Goal: Task Accomplishment & Management: Complete application form

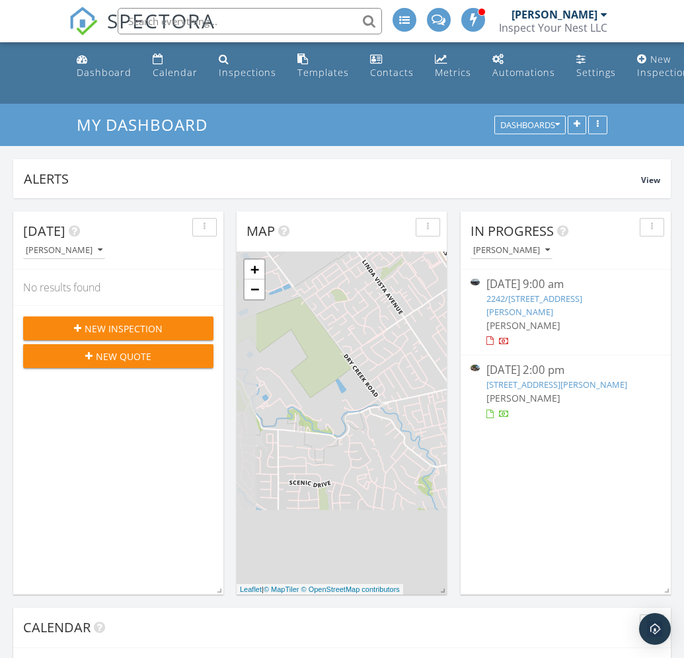
scroll to position [251, 658]
click at [639, 61] on link "New Inspection" at bounding box center [663, 67] width 63 height 38
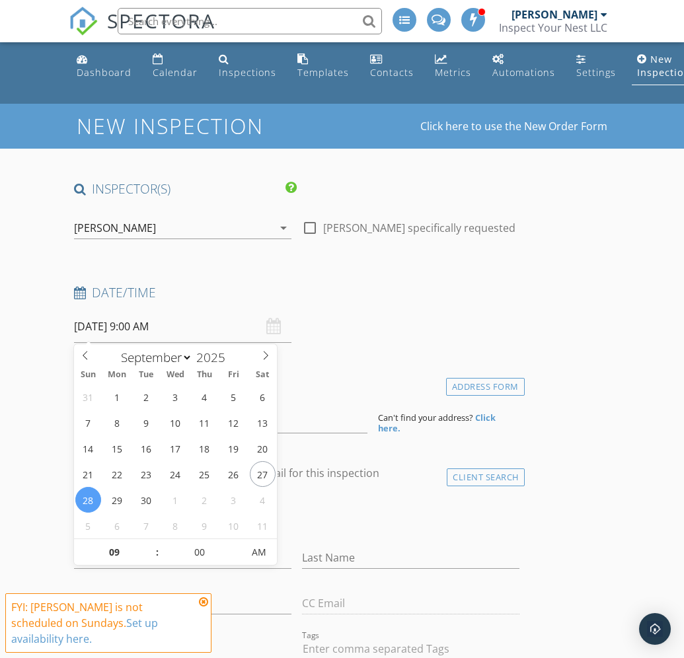
click at [116, 330] on input "09/28/2025 9:00 AM" at bounding box center [183, 327] width 218 height 32
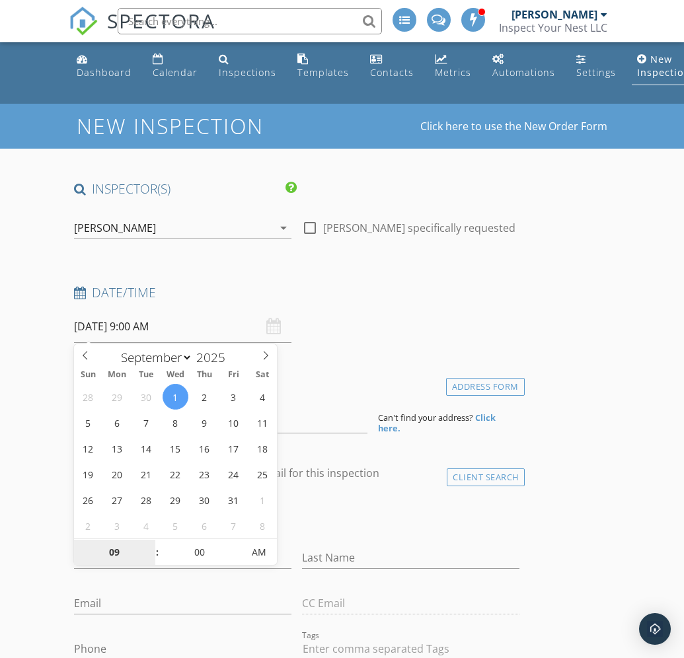
select select "9"
type input "10/01/2025 9:00 AM"
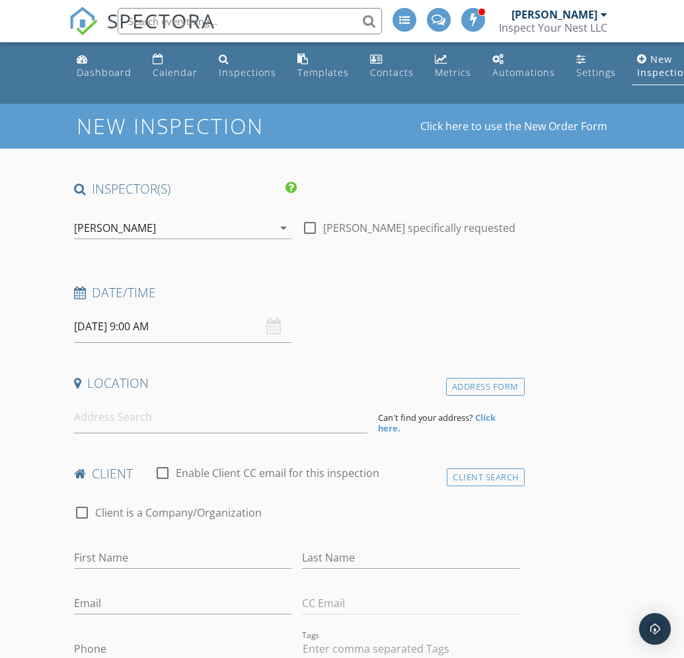
drag, startPoint x: 157, startPoint y: 418, endPoint x: 158, endPoint y: 432, distance: 13.9
click at [157, 421] on input "585 Rainbow Dr., Napa" at bounding box center [221, 417] width 294 height 32
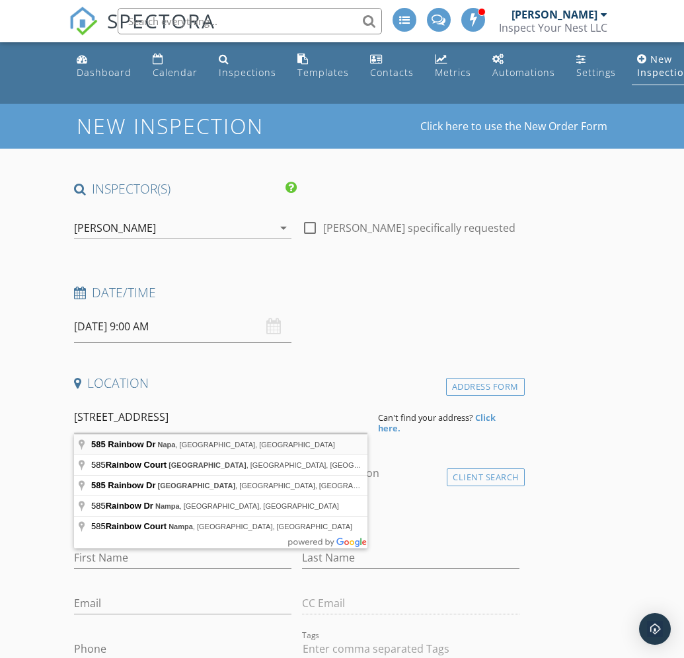
type input "585 Rainbow Dr, Napa, CA, USA"
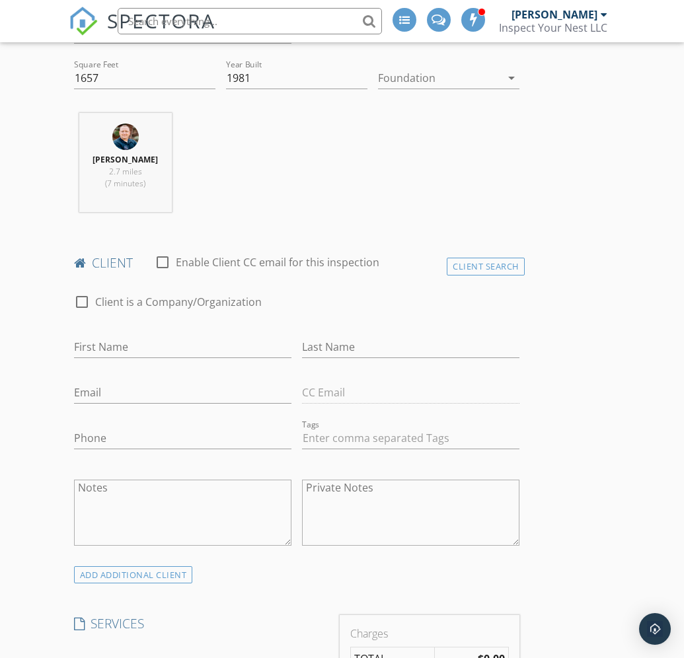
scroll to position [482, 0]
click at [194, 469] on div "Notes" at bounding box center [183, 518] width 218 height 100
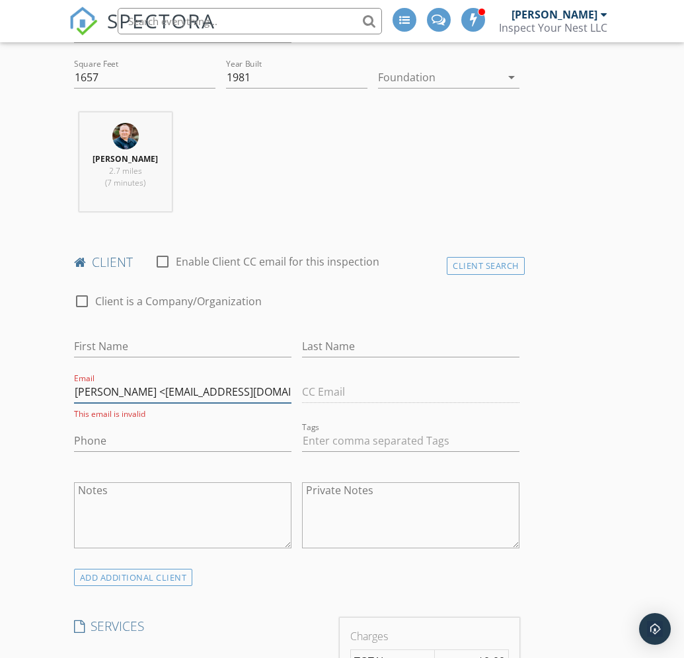
drag, startPoint x: 73, startPoint y: 393, endPoint x: 91, endPoint y: 394, distance: 17.2
click at [94, 394] on input "John Livingston <jmliving@me.com>" at bounding box center [183, 392] width 218 height 22
type input "Livingston <jmliving@me.com>"
click at [92, 346] on input "First Name" at bounding box center [183, 347] width 218 height 22
paste input "John"
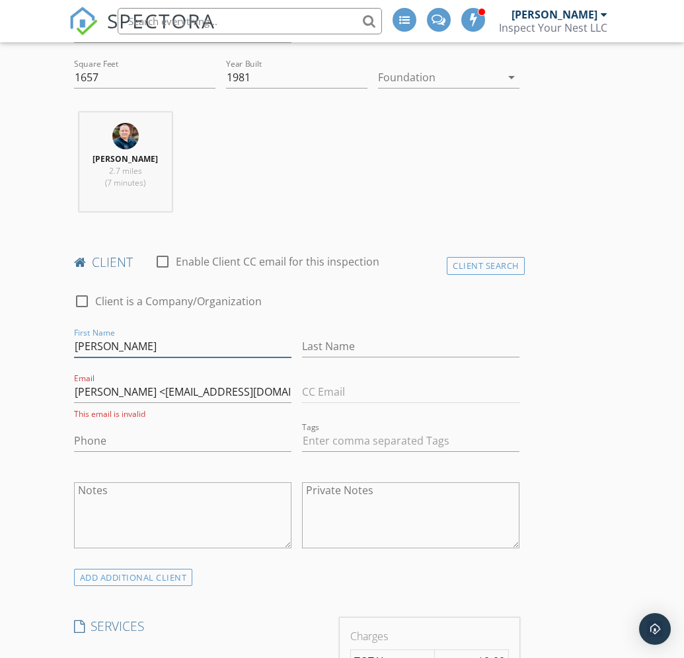
type input "John"
drag, startPoint x: 74, startPoint y: 390, endPoint x: 116, endPoint y: 393, distance: 42.4
click at [121, 393] on input "Livingston <jmliving@me.com>" at bounding box center [183, 392] width 218 height 22
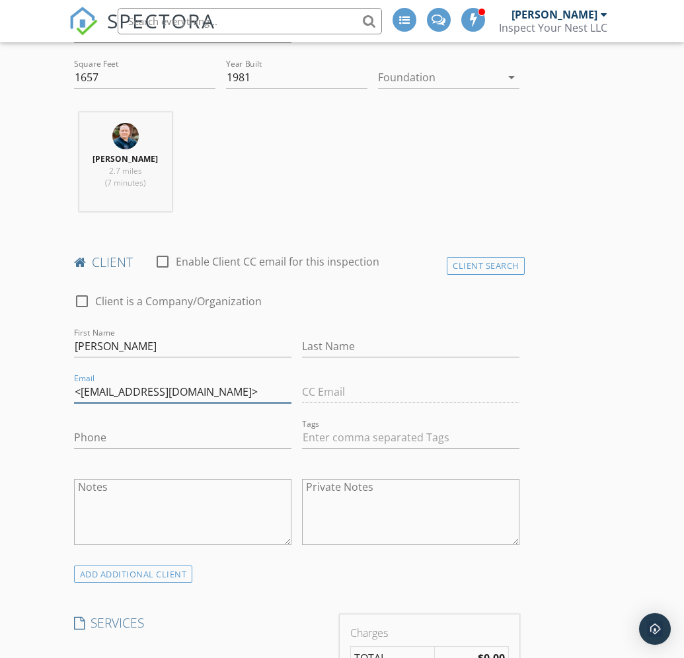
type input "<jmliving@me.com>"
click at [319, 348] on input "Last Name" at bounding box center [411, 347] width 218 height 22
paste input "Livingston"
type input "Livingston"
click at [206, 394] on input "<jmliving@me.com>" at bounding box center [183, 392] width 218 height 22
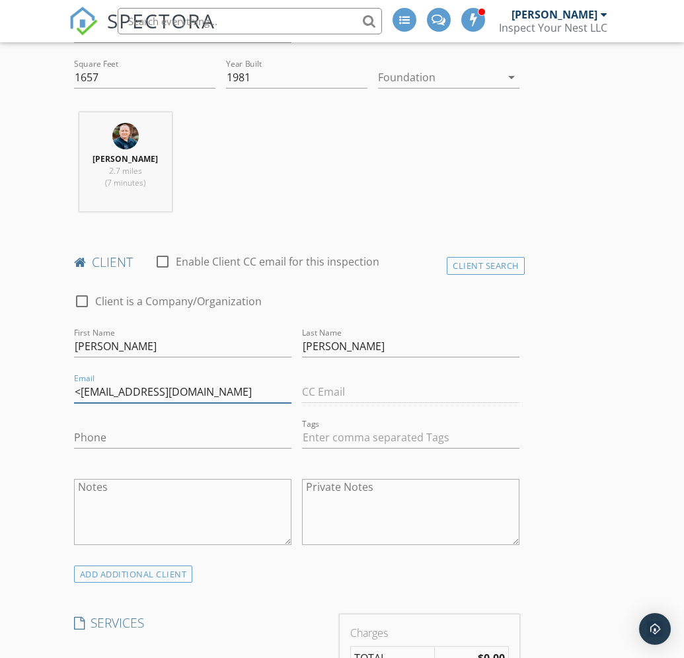
click at [81, 393] on input "<jmliving@me.com" at bounding box center [183, 392] width 218 height 22
type input "jmliving@me.com"
click at [127, 577] on div "ADD ADDITIONAL client" at bounding box center [133, 575] width 119 height 18
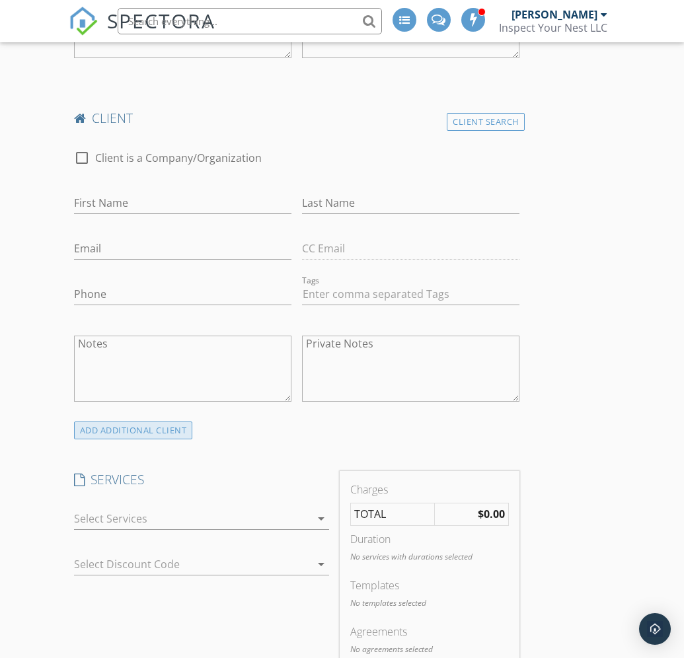
scroll to position [971, 0]
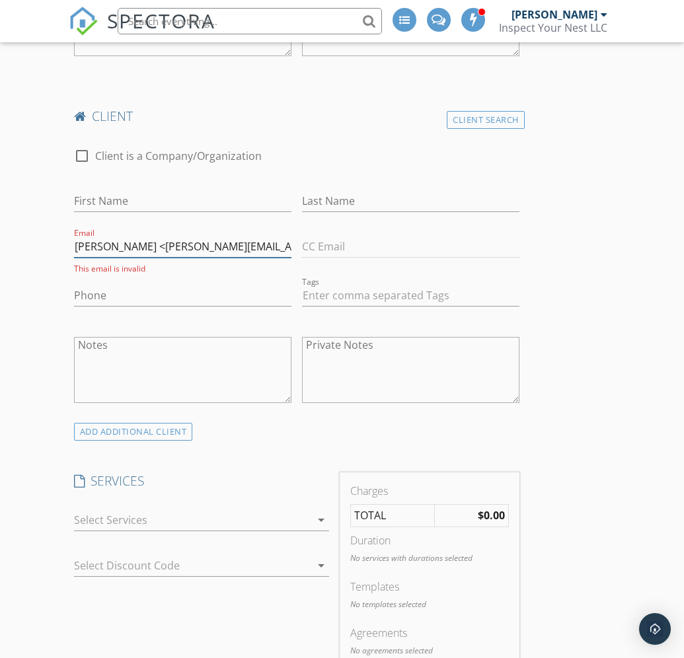
click at [181, 251] on input "SANDRA KORZENNY <korzen.s@mac.com>" at bounding box center [183, 247] width 218 height 22
click at [183, 264] on div "This email is invalid" at bounding box center [183, 268] width 218 height 11
drag, startPoint x: 75, startPoint y: 245, endPoint x: 165, endPoint y: 247, distance: 89.9
click at [171, 246] on input "SANDRA KORZENNY <korzen.s@mac.com>" at bounding box center [183, 247] width 218 height 22
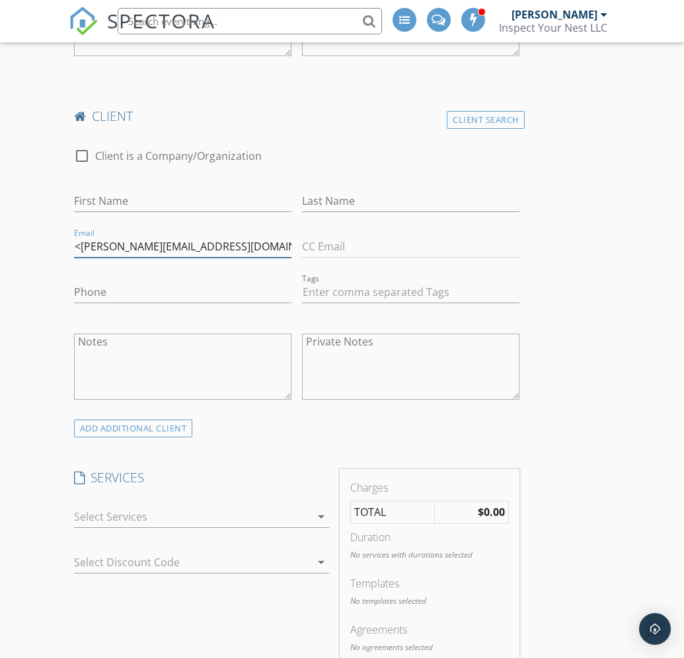
type input "<korzen.s@mac.com>"
click at [93, 196] on input "First Name" at bounding box center [183, 201] width 218 height 22
paste input "SANDRA KORZENNY"
drag, startPoint x: 118, startPoint y: 199, endPoint x: 155, endPoint y: 200, distance: 37.0
click at [190, 202] on input "SANDRA KORZENNY" at bounding box center [183, 201] width 218 height 22
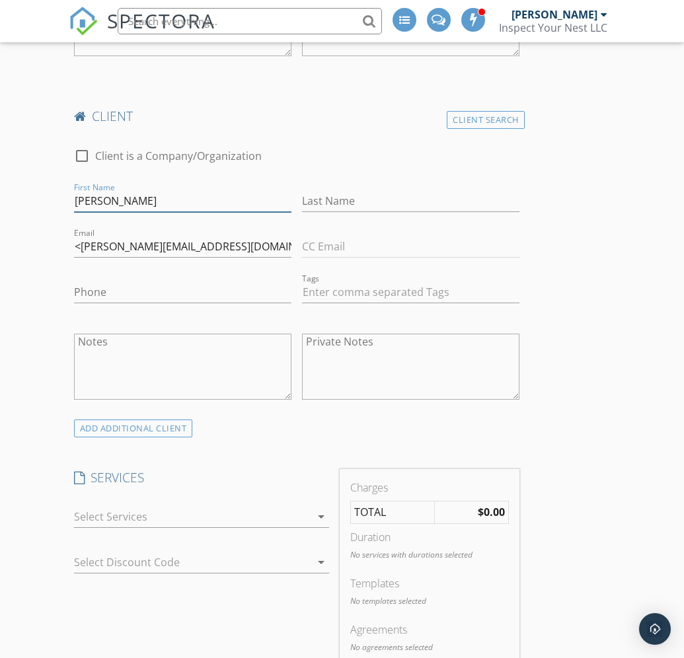
type input "SANDRA"
click at [341, 204] on input "Last Name" at bounding box center [411, 201] width 218 height 22
paste input "KORZENNY"
type input "KORZENNY"
click at [209, 245] on input "<korzen.s@mac.com>" at bounding box center [183, 247] width 218 height 22
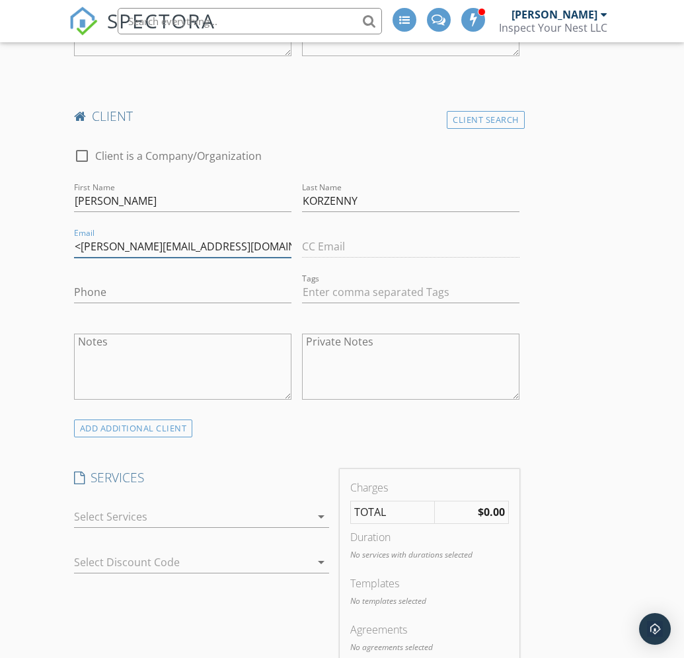
click at [79, 248] on input "<korzen.s@mac.com" at bounding box center [183, 247] width 218 height 22
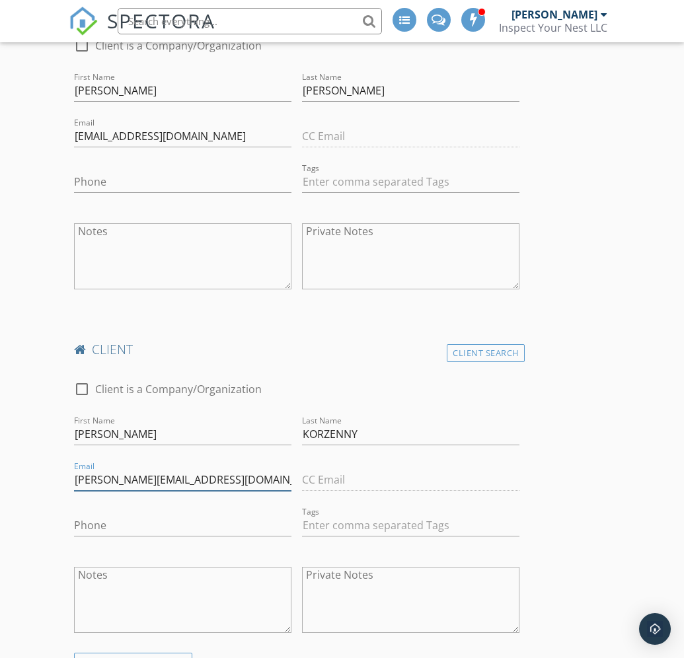
scroll to position [769, 0]
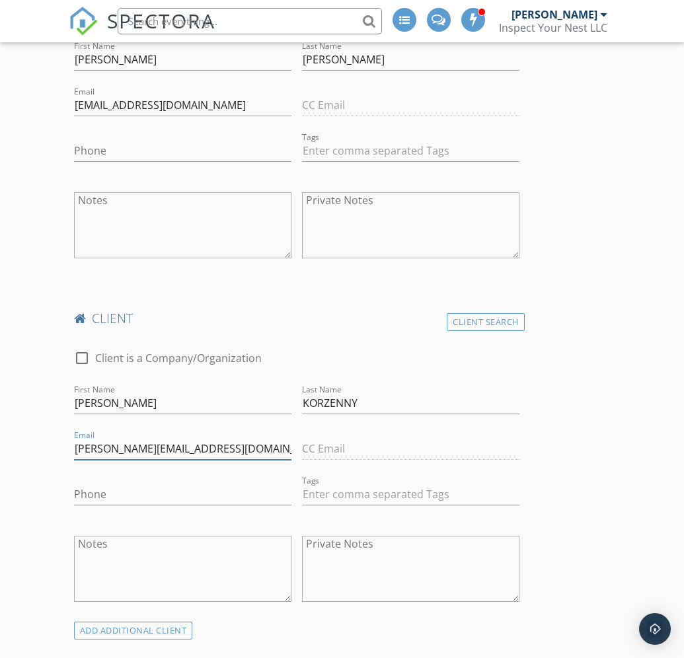
type input "korzen.s@mac.com"
click at [123, 404] on input "SANDRA" at bounding box center [183, 404] width 218 height 22
type input "Sandra"
click at [366, 402] on input "KORZENNY" at bounding box center [411, 404] width 218 height 22
type input "Korzenny"
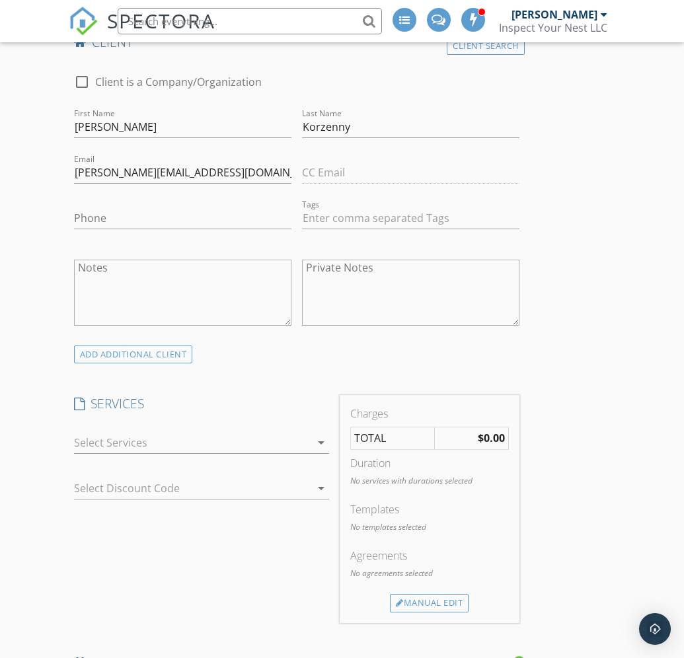
scroll to position [1133, 0]
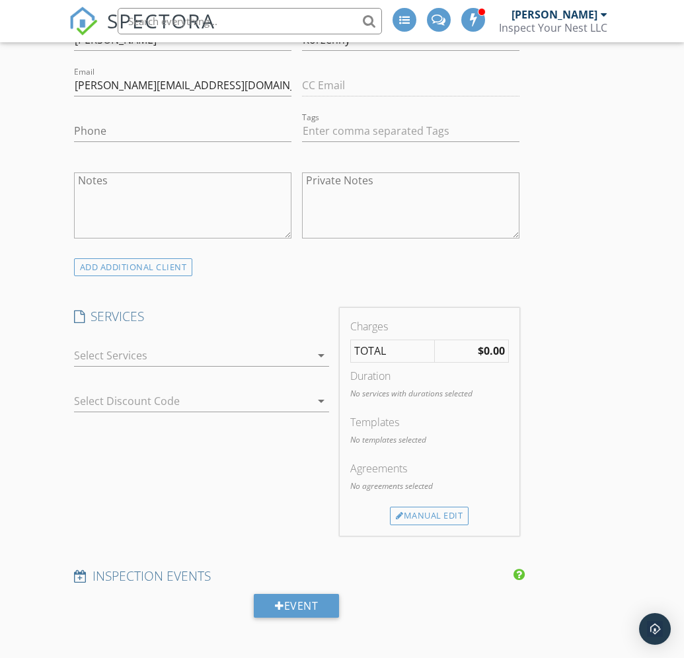
click at [314, 352] on icon "arrow_drop_down" at bounding box center [321, 356] width 16 height 16
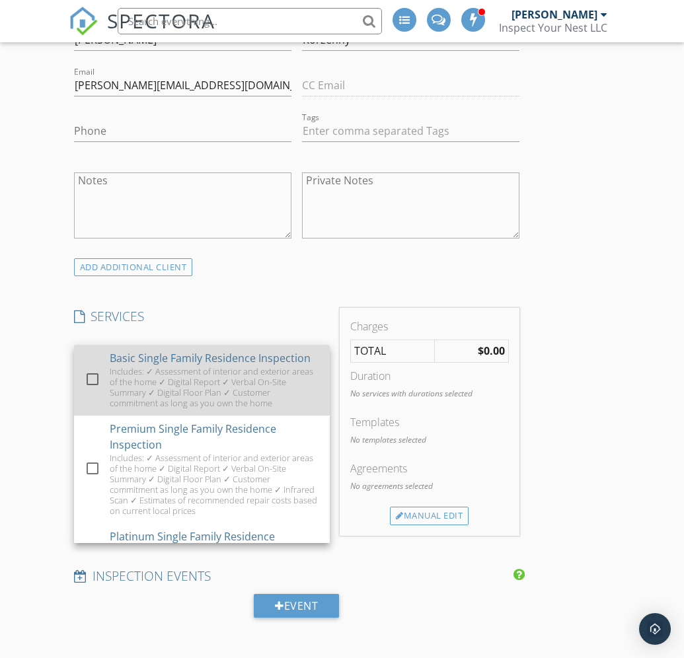
click at [230, 379] on div "Includes: ✓ Assessment of interior and exterior areas of the home ✓ Digital Rep…" at bounding box center [214, 387] width 210 height 42
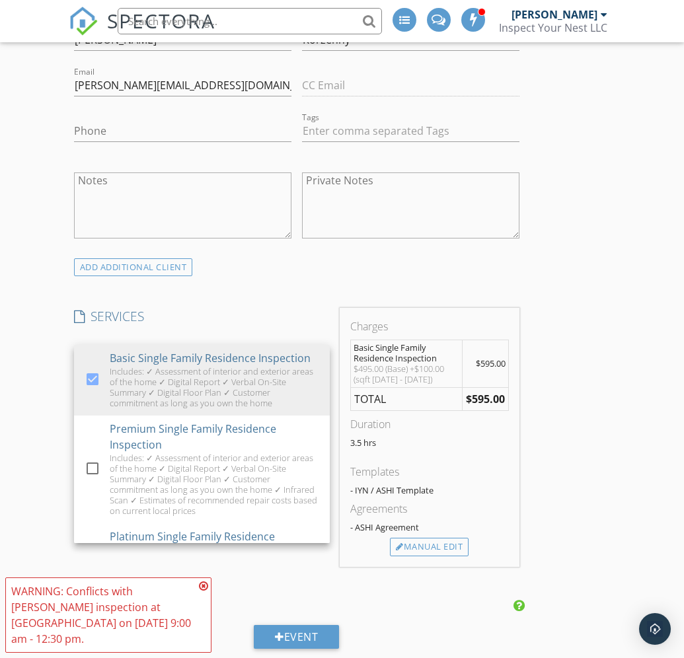
click at [200, 592] on icon at bounding box center [203, 586] width 9 height 11
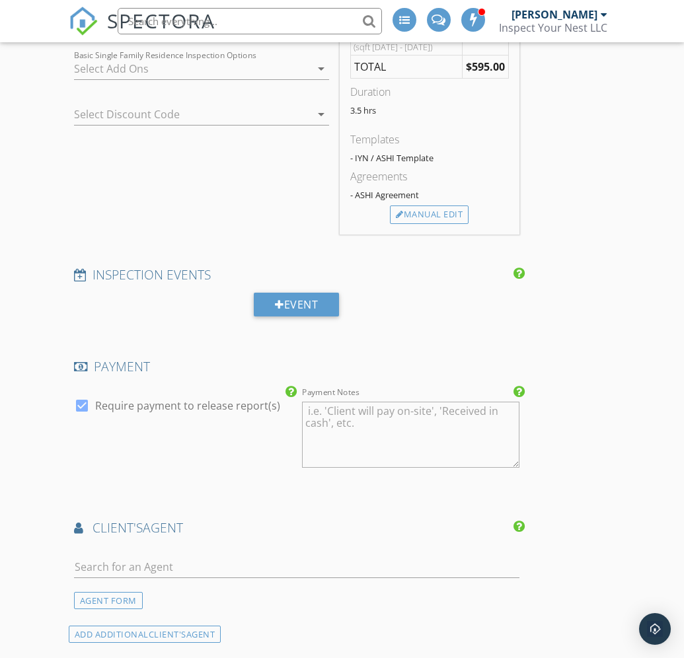
scroll to position [1513, 0]
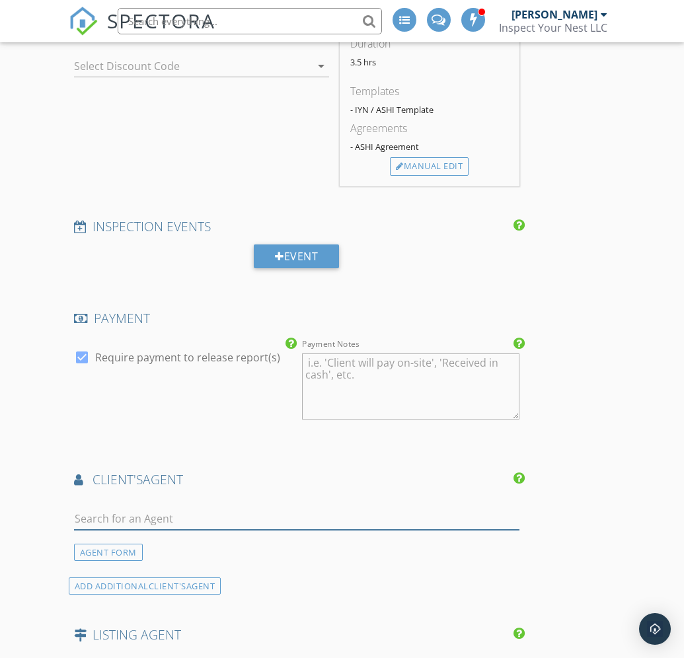
click at [112, 519] on input "text" at bounding box center [297, 519] width 446 height 22
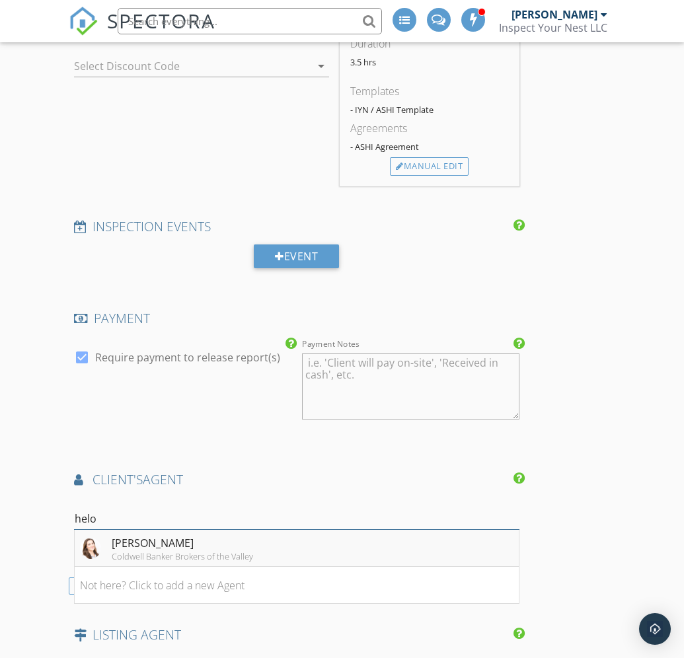
type input "helo"
click at [131, 543] on div "Helo Magliocco" at bounding box center [182, 544] width 141 height 16
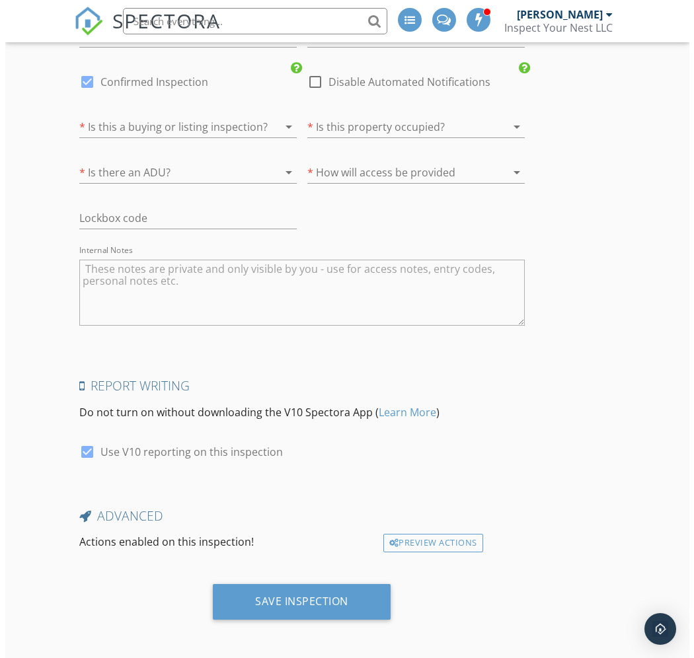
scroll to position [2710, 0]
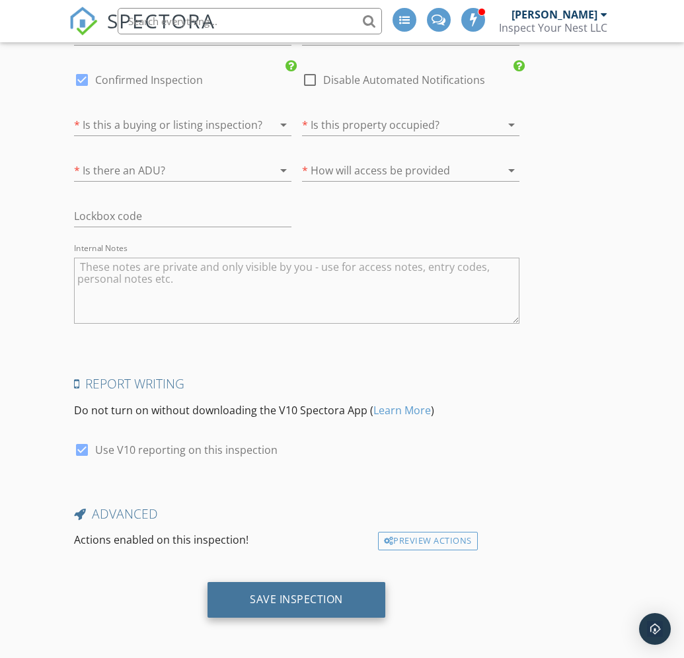
click at [301, 593] on div "Save Inspection" at bounding box center [296, 599] width 93 height 13
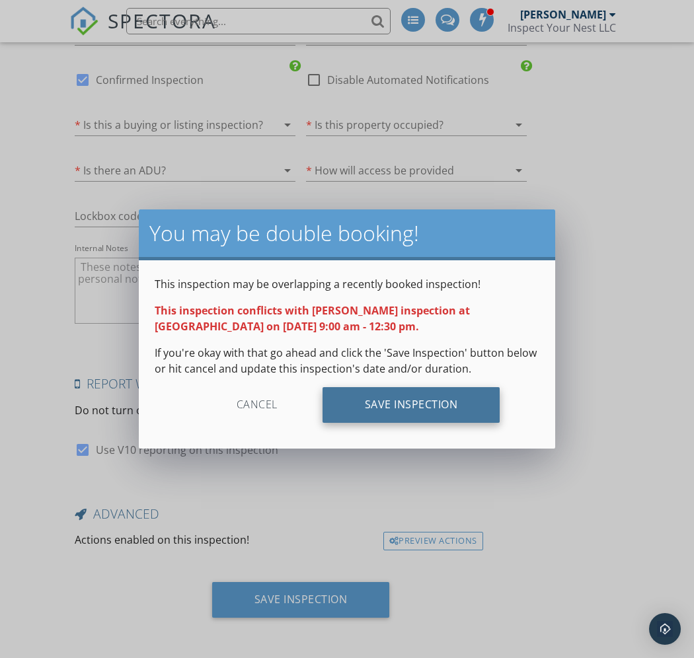
click at [394, 406] on div "Save Inspection" at bounding box center [412, 405] width 178 height 36
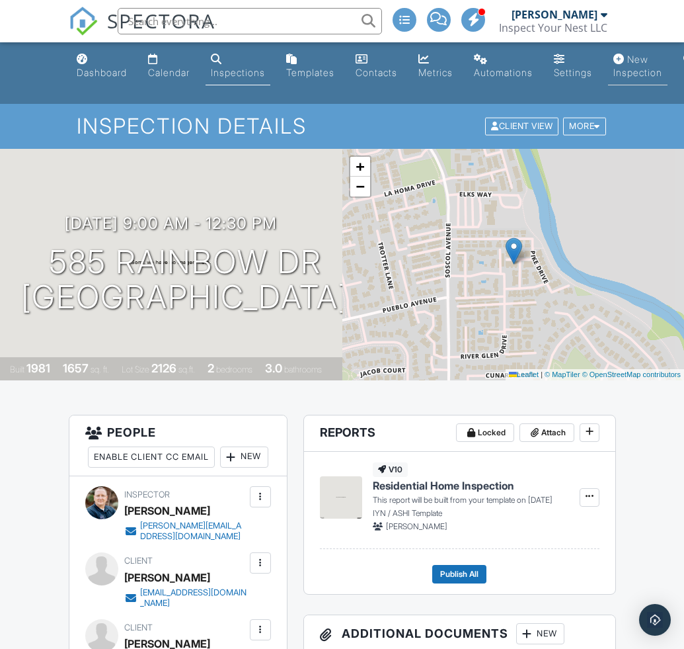
click at [647, 60] on div "New Inspection" at bounding box center [638, 66] width 49 height 24
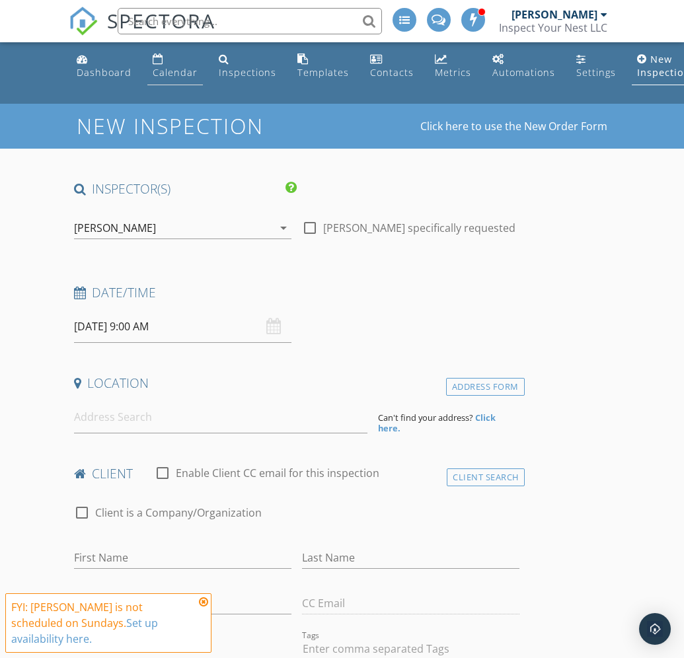
click at [160, 75] on div "Calendar" at bounding box center [175, 72] width 45 height 13
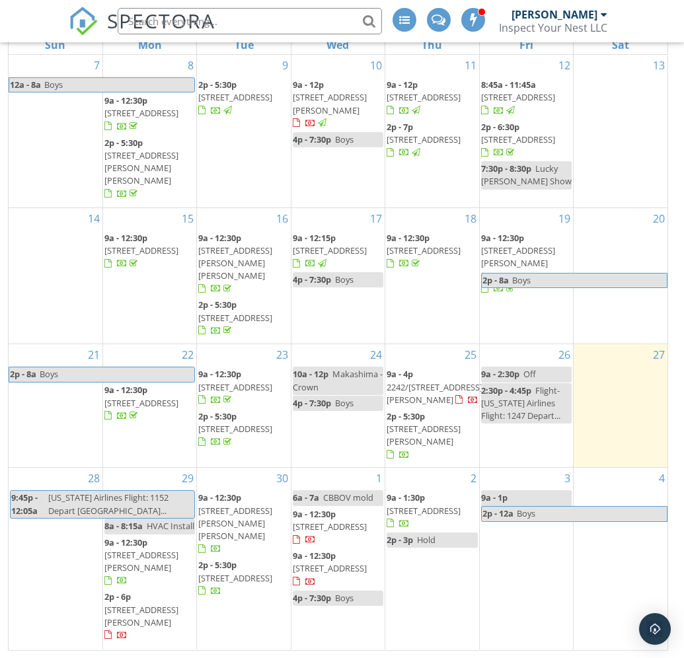
scroll to position [202, 0]
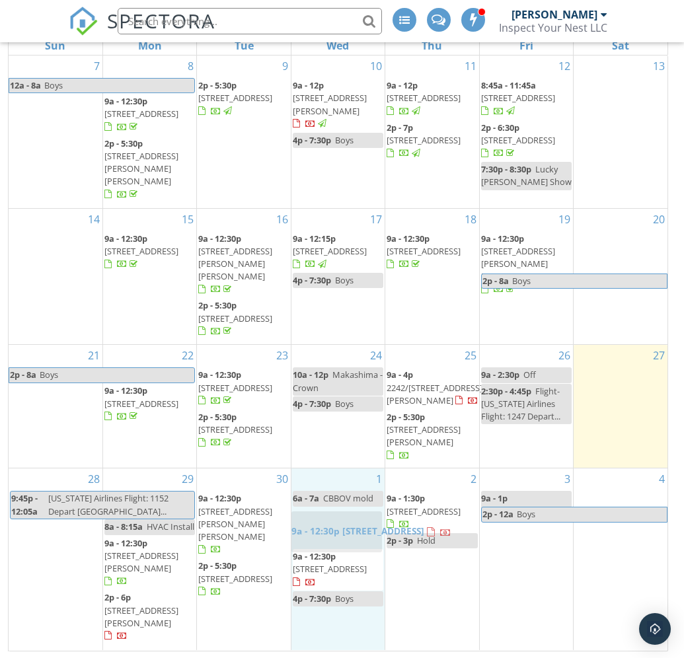
click at [325, 528] on body "SPECTORA [PERSON_NAME] Inspect Your Nest LLC Role: Inspector Change Role Dashbo…" at bounding box center [342, 228] width 684 height 861
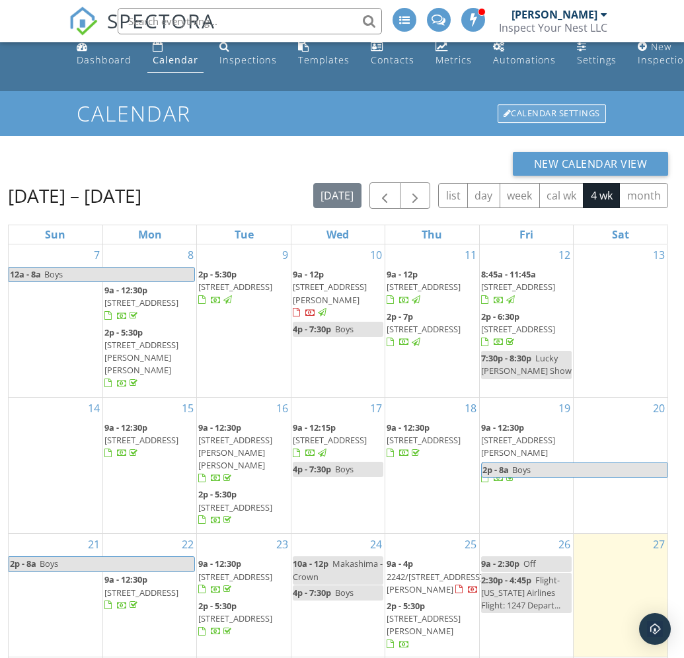
scroll to position [0, 0]
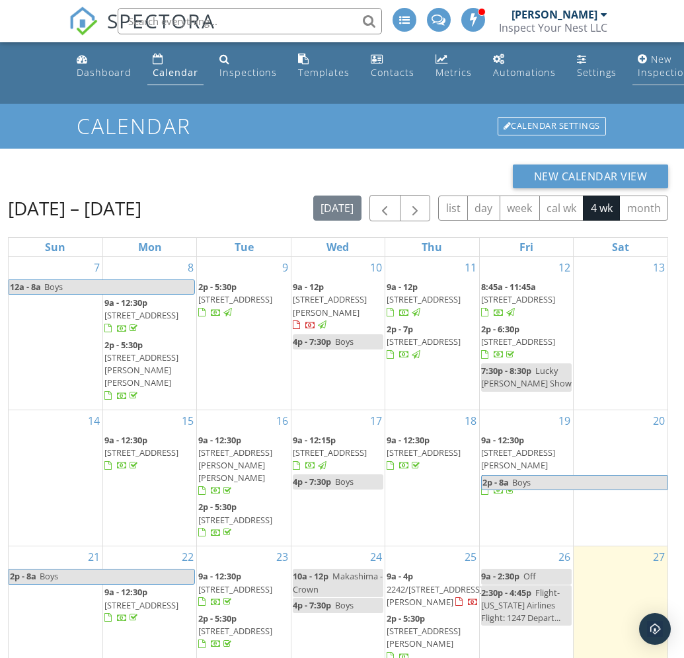
click at [656, 65] on div "New Inspection" at bounding box center [664, 66] width 52 height 26
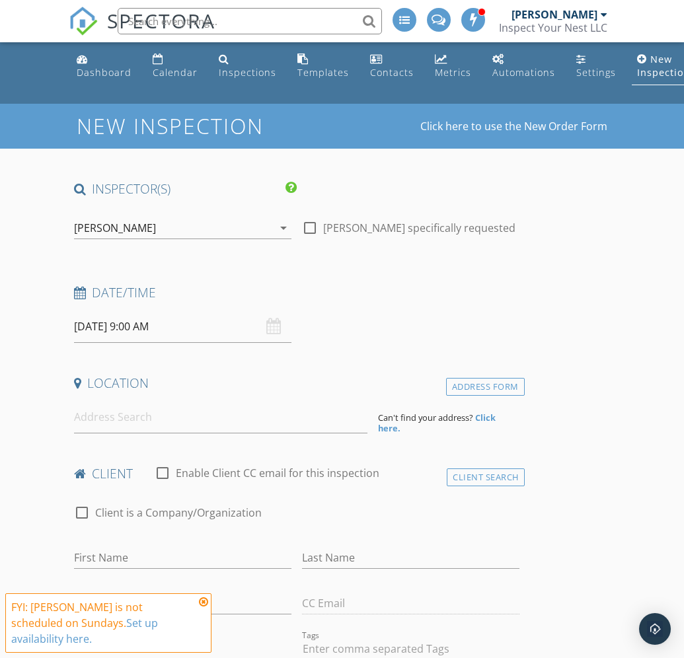
click at [123, 329] on input "[DATE] 9:00 AM" at bounding box center [183, 327] width 218 height 32
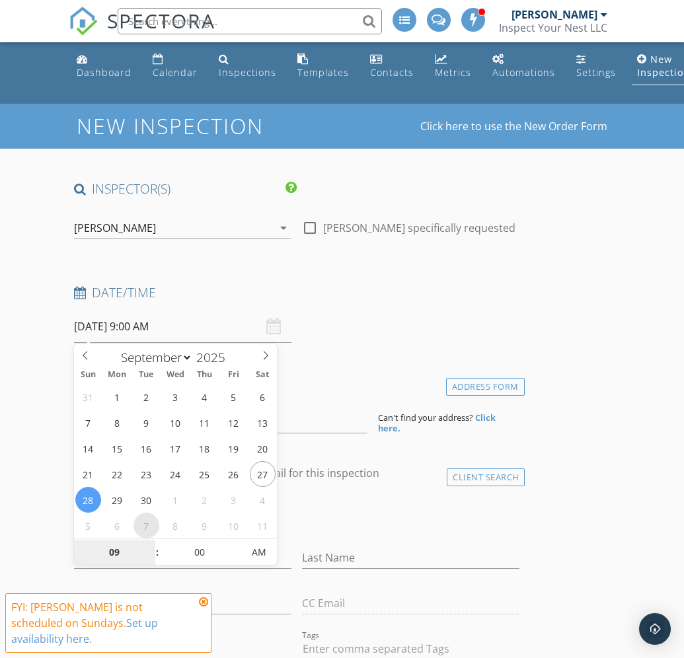
select select "9"
type input "10/07/2025 9:00 AM"
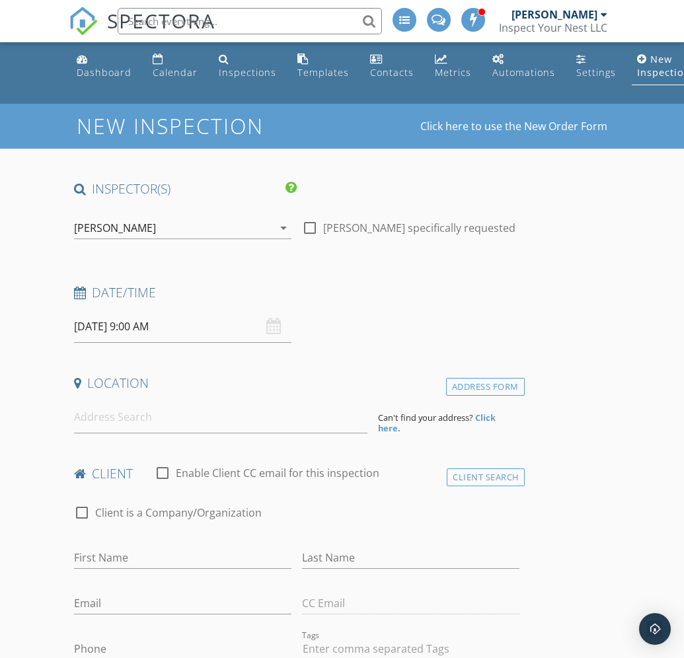
click at [101, 419] on input at bounding box center [221, 417] width 294 height 32
paste input "419 1st street"
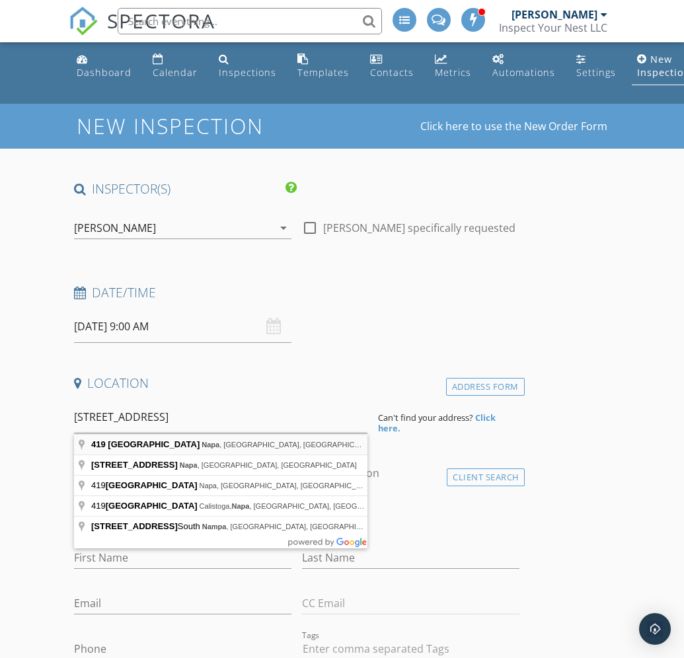
type input "419 1st Street, Napa, CA, USA"
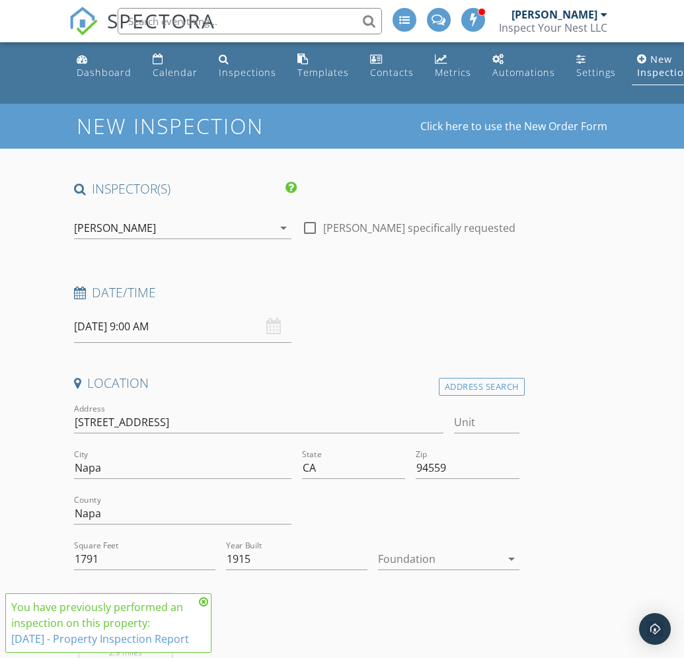
click at [201, 597] on icon at bounding box center [203, 602] width 9 height 11
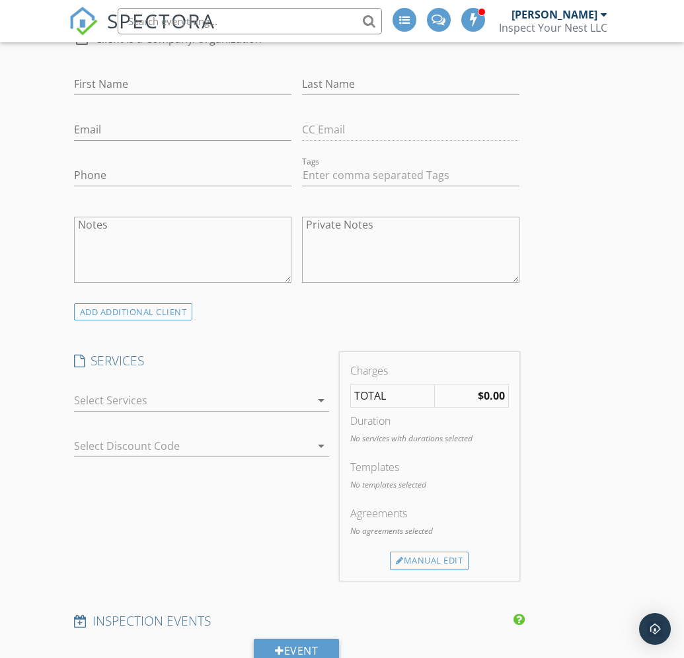
scroll to position [740, 0]
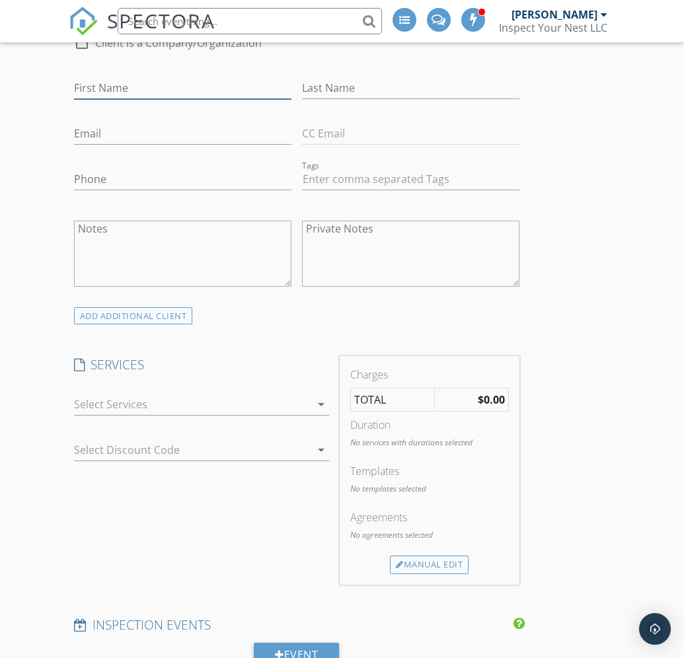
click at [98, 87] on input "First Name" at bounding box center [183, 88] width 218 height 22
paste input "Jenn Cohee <jennifercohee@yahoo.com"
drag, startPoint x: 138, startPoint y: 88, endPoint x: 271, endPoint y: 89, distance: 132.9
click at [271, 89] on input "Jenn Cohee <jennifercohee@yahoo.com" at bounding box center [183, 88] width 218 height 22
type input "Jenn Cohee <"
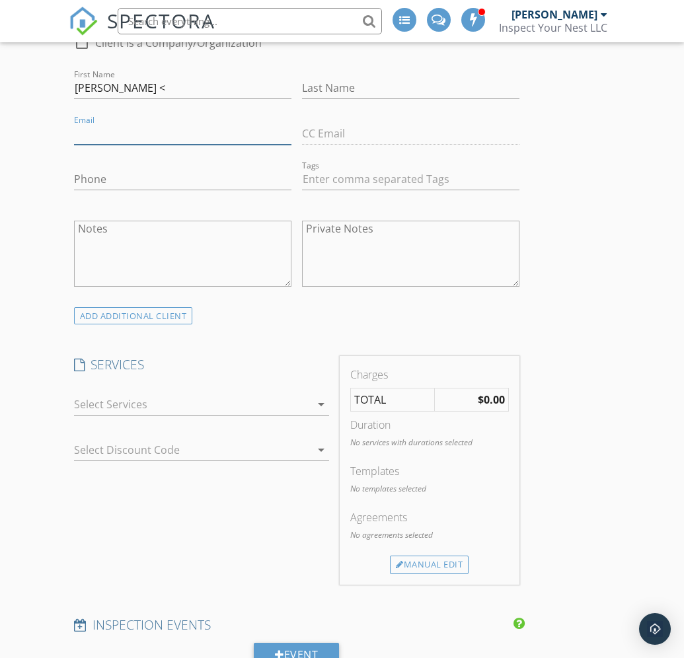
click at [93, 133] on input "Email" at bounding box center [183, 134] width 218 height 22
paste input "jennifercohee@yahoo.com"
type input "jennifercohee@yahoo.com"
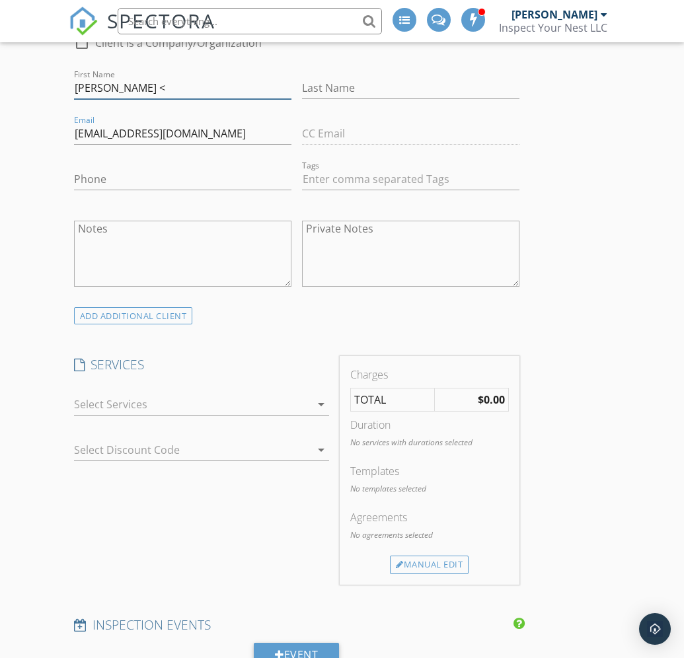
click at [141, 87] on input "Jenn Cohee <" at bounding box center [183, 88] width 218 height 22
drag, startPoint x: 101, startPoint y: 87, endPoint x: 128, endPoint y: 89, distance: 26.5
click at [143, 89] on input "Jenn Cohee" at bounding box center [183, 88] width 218 height 22
type input "Jenn"
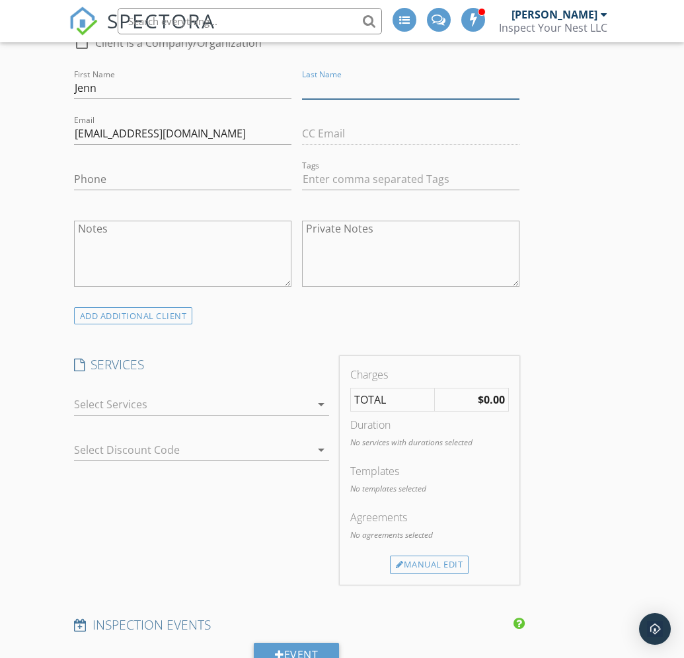
click at [322, 89] on input "Last Name" at bounding box center [411, 88] width 218 height 22
paste input "Cohee"
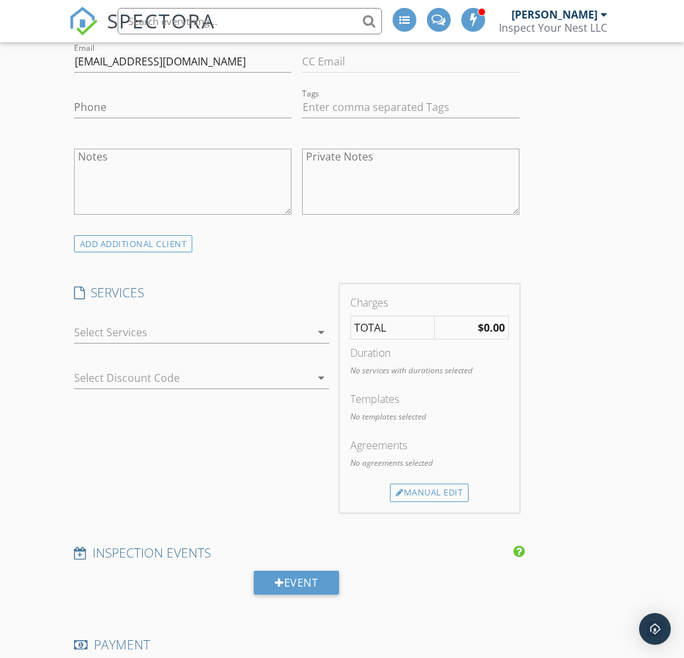
scroll to position [812, 0]
type input "Cohee"
click at [135, 241] on div "ADD ADDITIONAL client" at bounding box center [133, 245] width 119 height 18
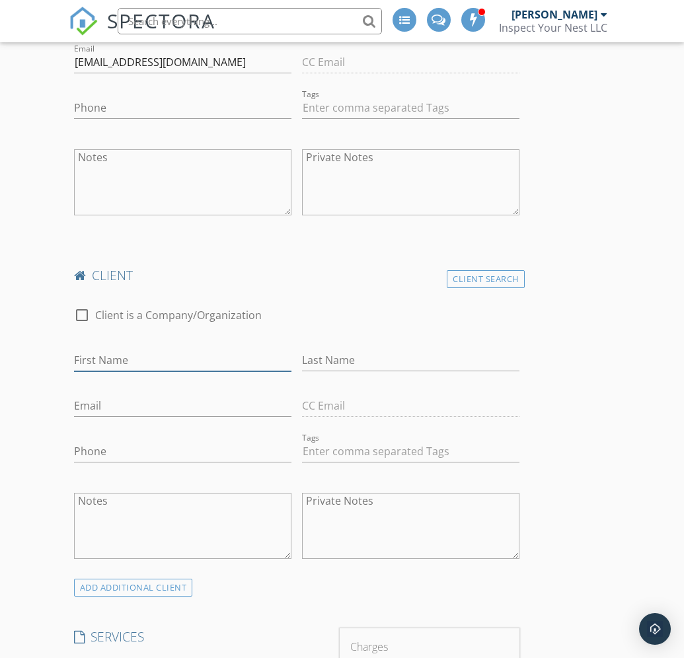
click at [86, 358] on input "First Name" at bounding box center [183, 361] width 218 height 22
paste input "Rob Cohee <robcohee@gmail.com"
drag, startPoint x: 138, startPoint y: 360, endPoint x: 244, endPoint y: 360, distance: 106.4
click at [244, 360] on input "Rob Cohee <robcohee@gmail.com" at bounding box center [183, 361] width 218 height 22
type input "Rob Cohee <"
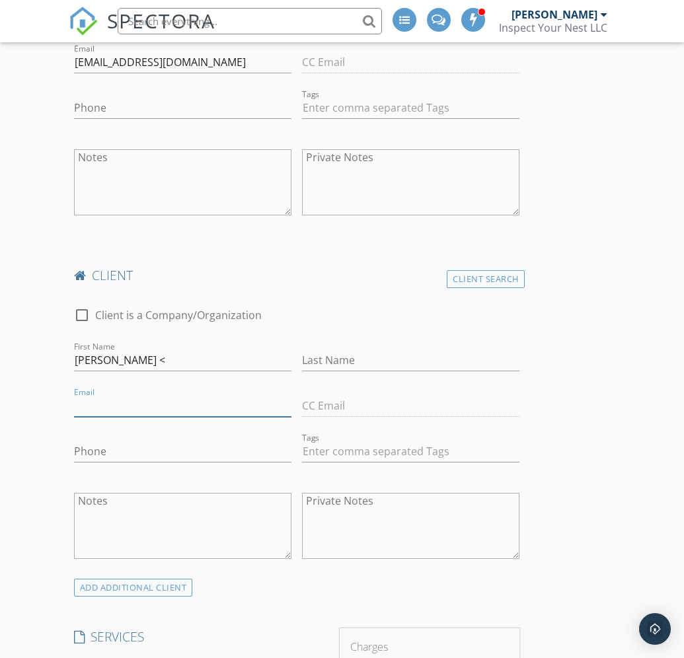
click at [101, 403] on input "Email" at bounding box center [183, 406] width 218 height 22
paste input "robcohee@gmail.com"
type input "robcohee@gmail.com"
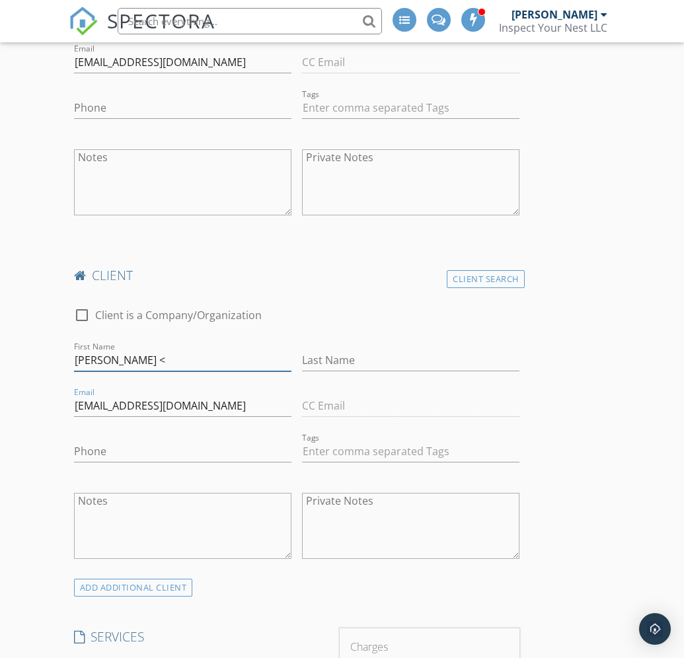
click at [145, 364] on input "Rob Cohee <" at bounding box center [183, 361] width 218 height 22
drag, startPoint x: 97, startPoint y: 360, endPoint x: 138, endPoint y: 360, distance: 40.3
click at [138, 360] on input "Rob Cohee" at bounding box center [183, 361] width 218 height 22
type input "Rob"
click at [313, 360] on input "Last Name" at bounding box center [411, 361] width 218 height 22
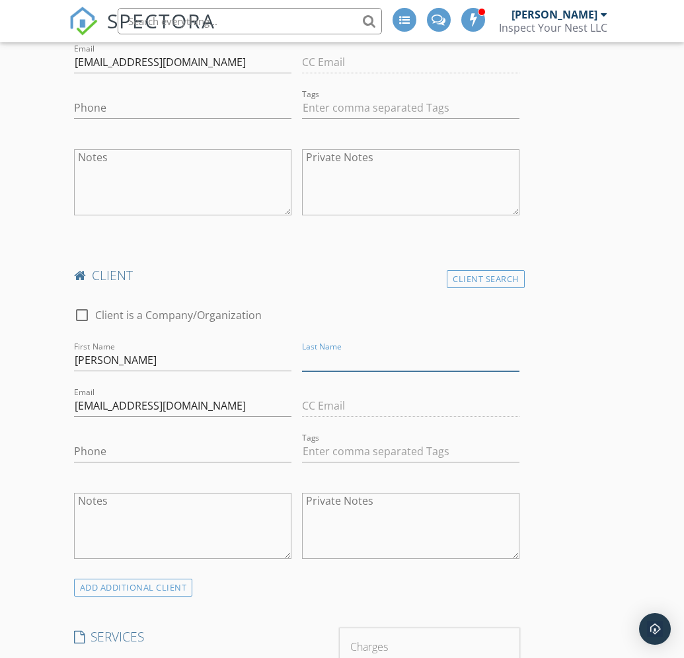
paste input "Cohee"
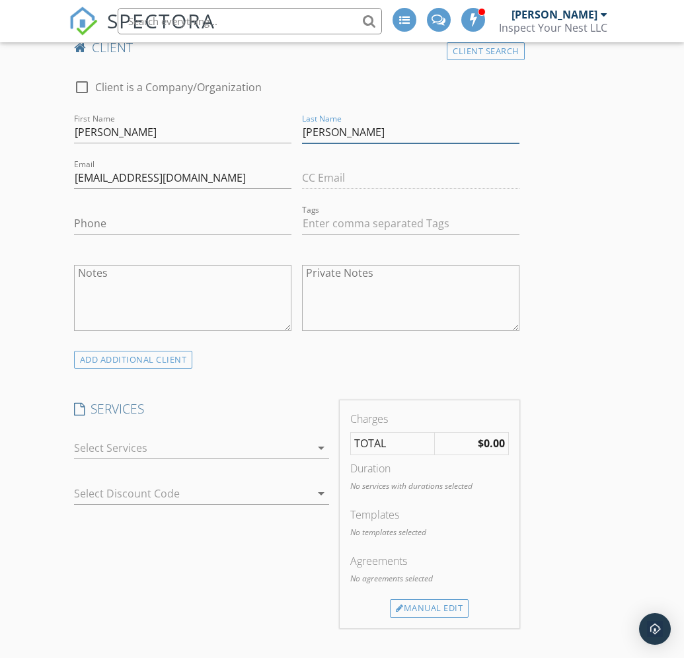
scroll to position [1041, 0]
type input "Cohee"
click at [318, 447] on icon "arrow_drop_down" at bounding box center [321, 448] width 16 height 16
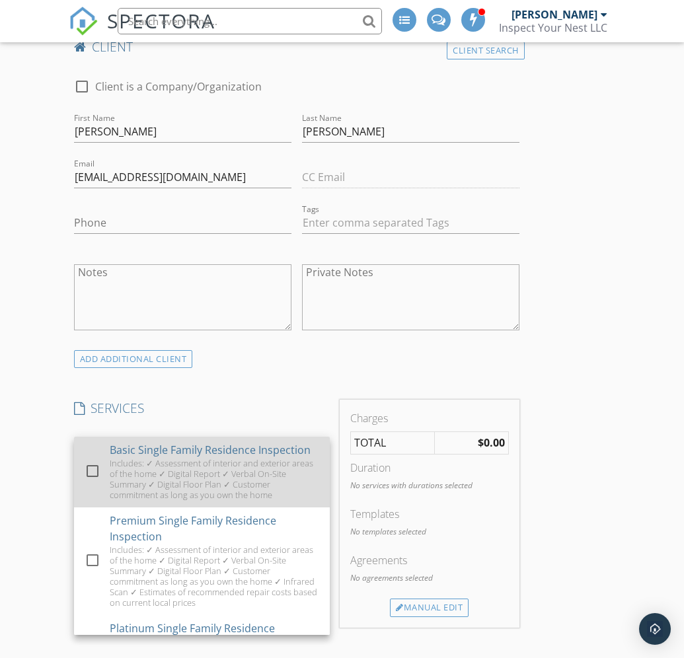
click at [187, 469] on div "Includes: ✓ Assessment of interior and exterior areas of the home ✓ Digital Rep…" at bounding box center [214, 479] width 210 height 42
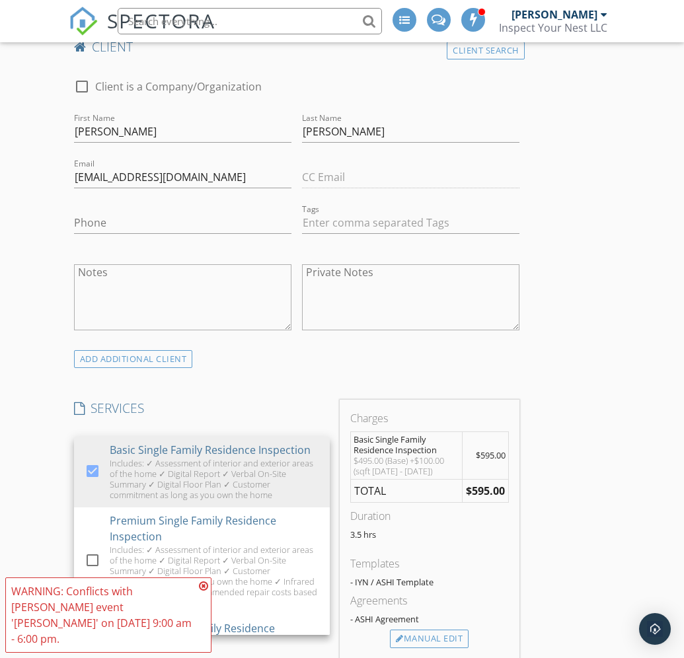
click at [371, 366] on div "ADD ADDITIONAL client" at bounding box center [297, 359] width 456 height 18
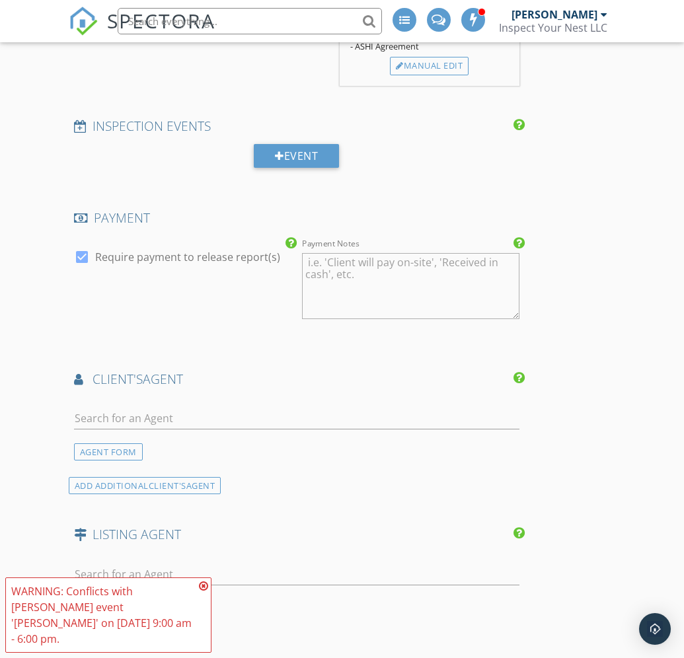
scroll to position [1696, 0]
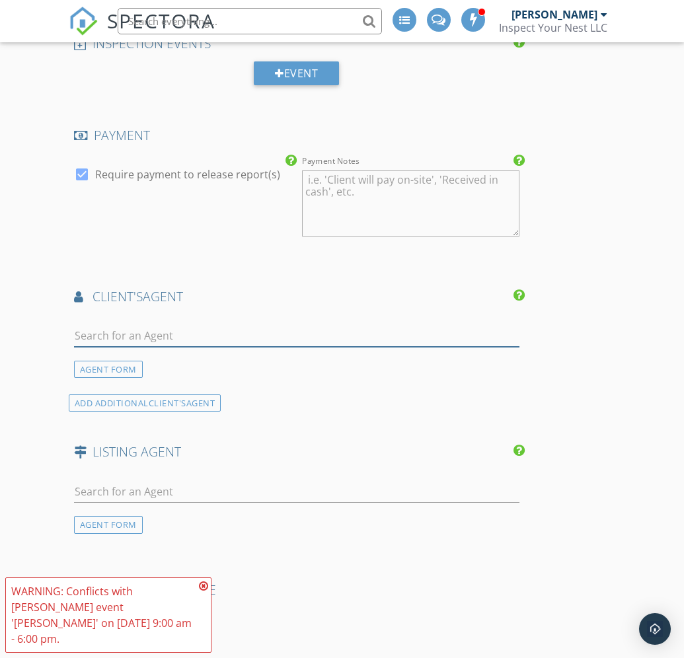
click at [145, 338] on input "text" at bounding box center [297, 336] width 446 height 22
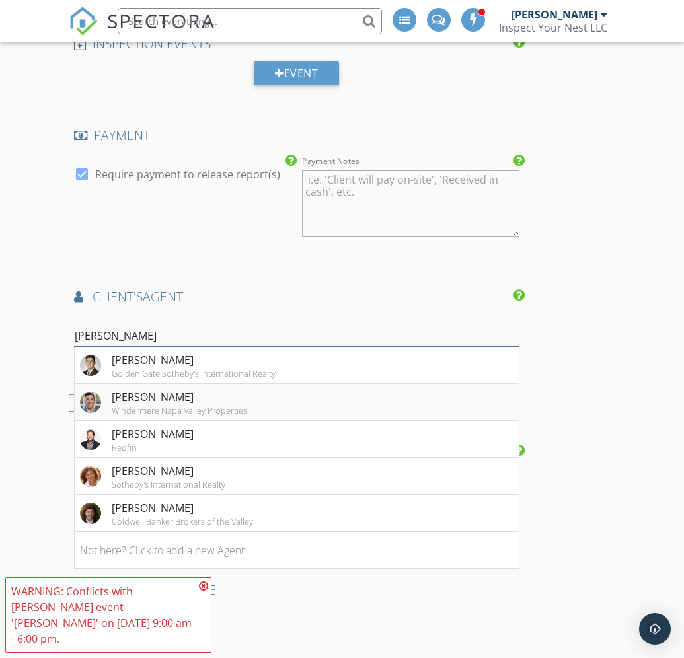
type input "Paul"
click at [190, 409] on div "Windermere Napa Valley Properties" at bounding box center [180, 410] width 136 height 11
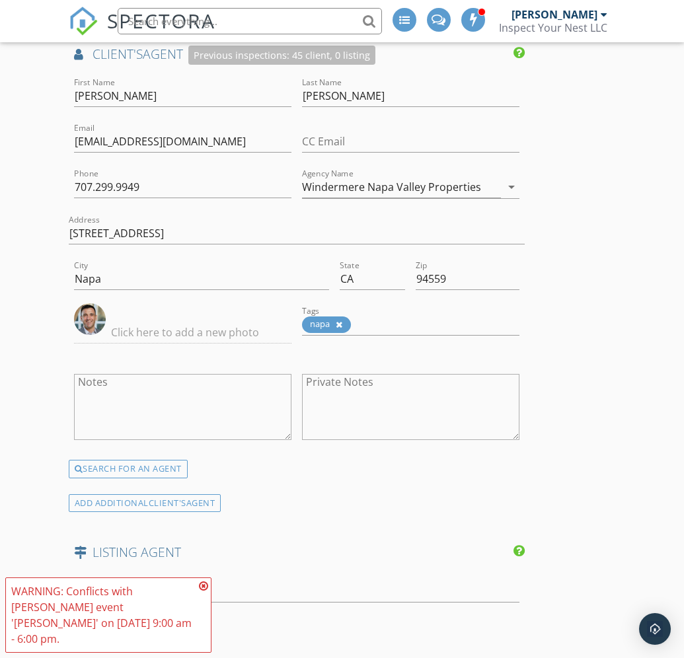
scroll to position [1938, 0]
click at [205, 592] on icon at bounding box center [203, 586] width 9 height 11
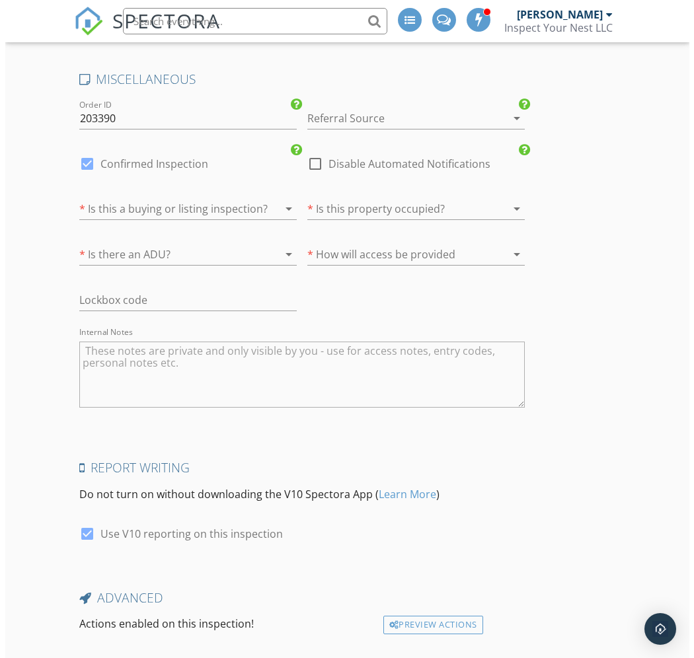
scroll to position [2710, 0]
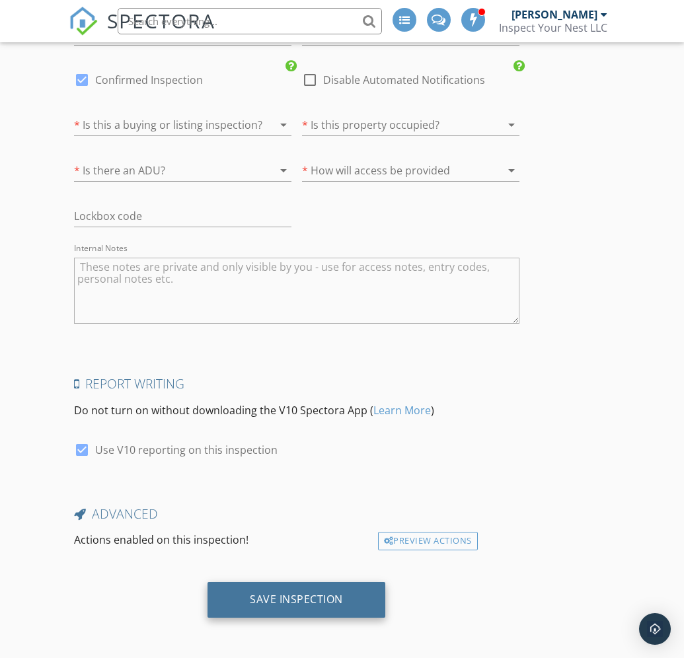
click at [302, 599] on div "Save Inspection" at bounding box center [296, 599] width 93 height 13
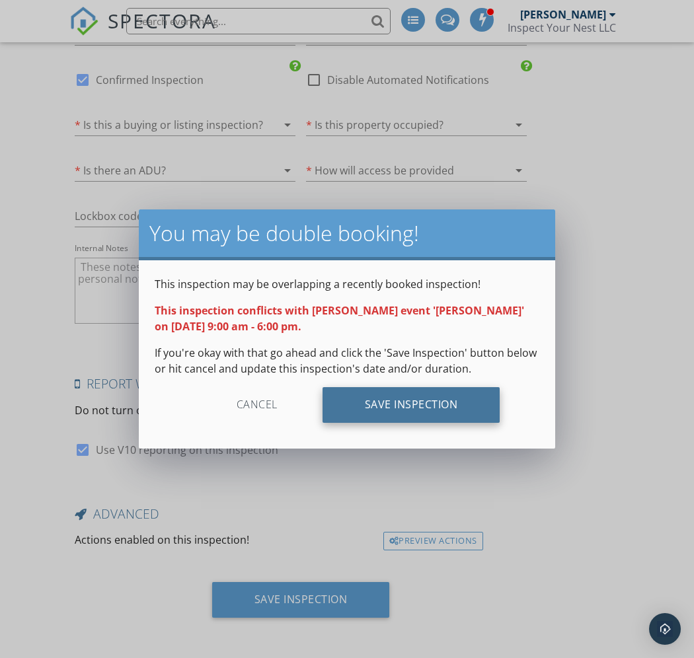
click at [372, 411] on div "Save Inspection" at bounding box center [412, 405] width 178 height 36
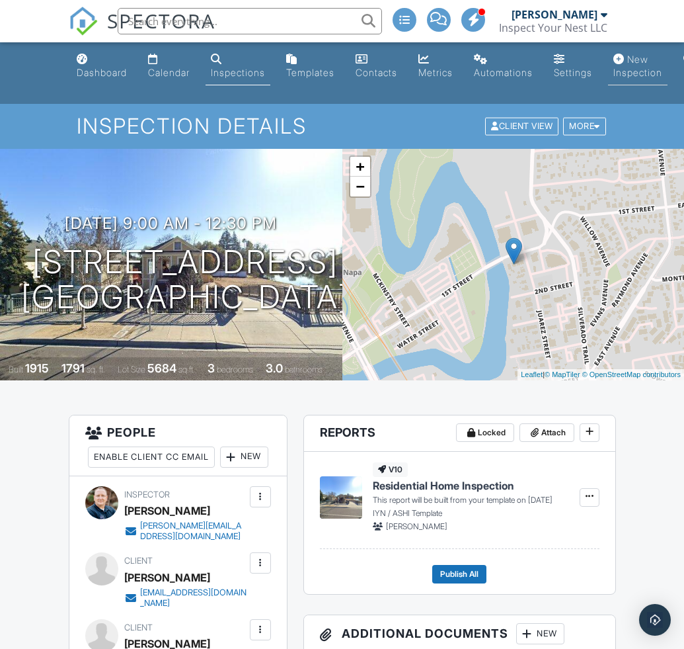
click at [650, 62] on div "New Inspection" at bounding box center [638, 66] width 49 height 24
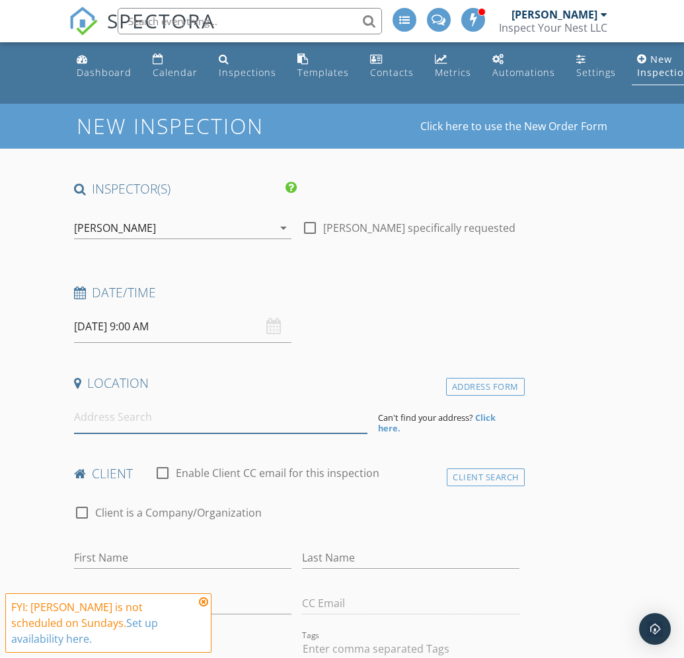
click at [126, 418] on input at bounding box center [221, 417] width 294 height 32
paste input "[STREET_ADDRESS]"
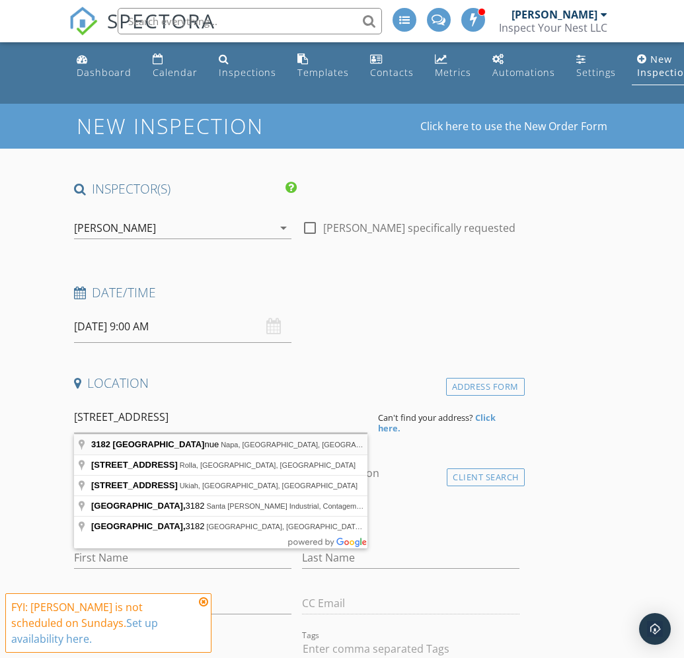
type input "[STREET_ADDRESS]"
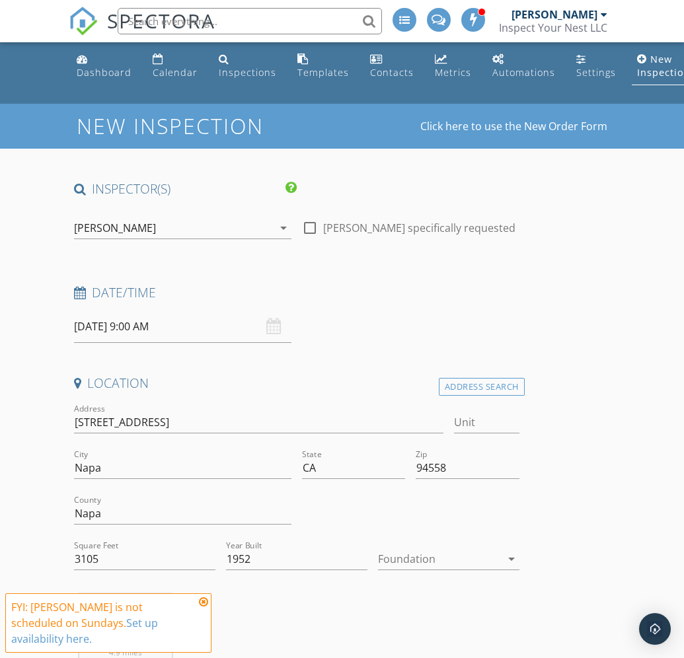
click at [111, 325] on input "[DATE] 9:00 AM" at bounding box center [183, 327] width 218 height 32
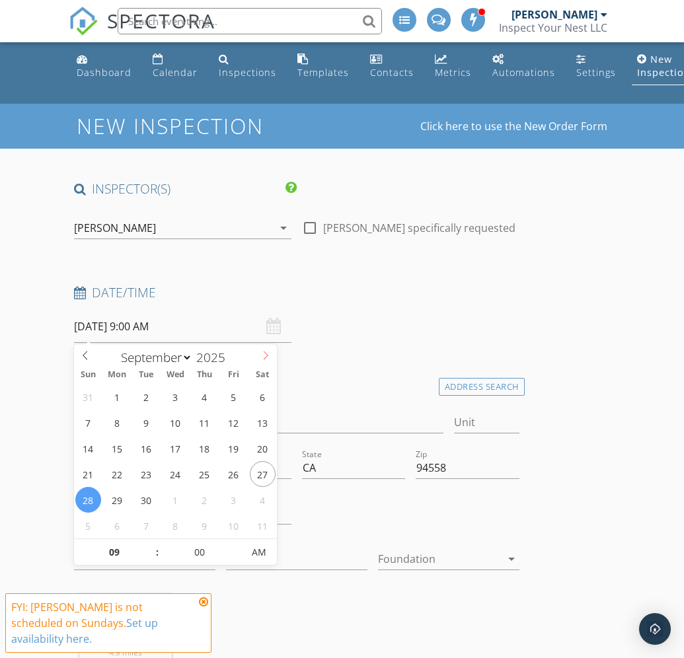
select select "9"
click at [264, 359] on icon at bounding box center [266, 356] width 5 height 9
type input "[DATE] 9:00 AM"
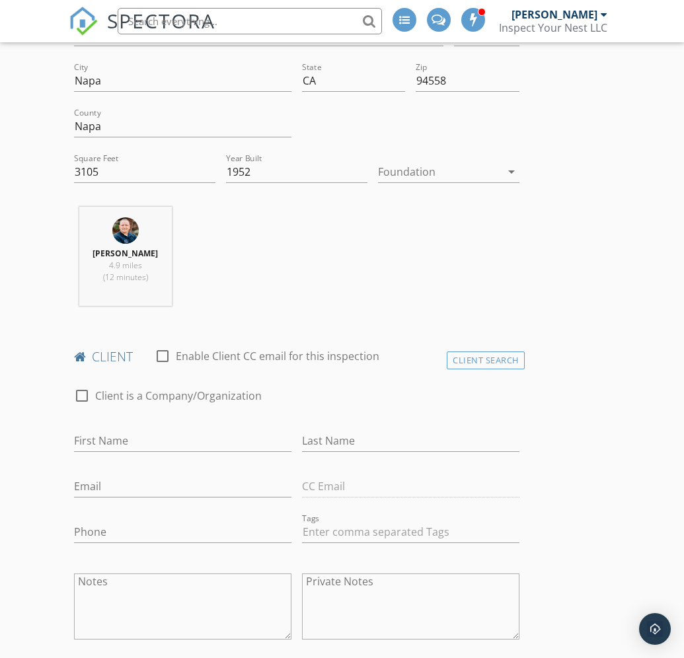
scroll to position [395, 0]
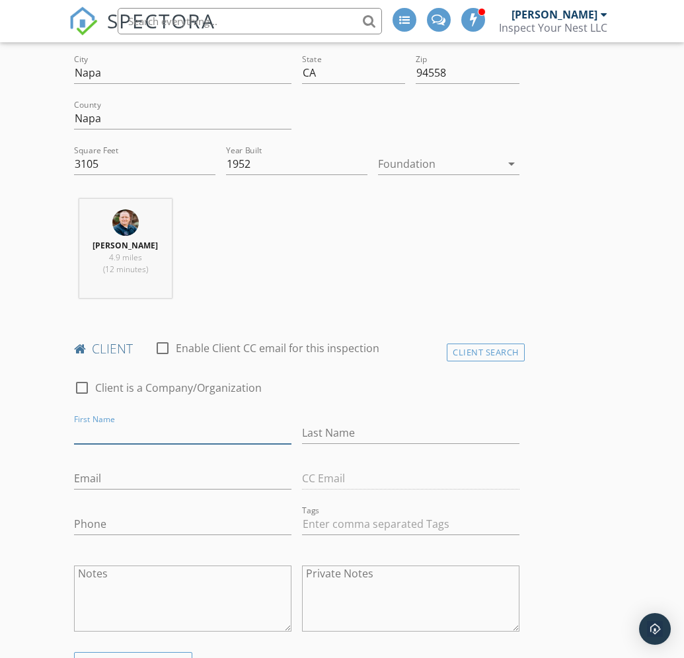
click at [88, 434] on input "First Name" at bounding box center [183, 433] width 218 height 22
paste input "[PERSON_NAME] [PERSON_NAME][EMAIL_ADDRESS][DOMAIN_NAME] [PHONE_NUMBER]"
drag, startPoint x: 223, startPoint y: 432, endPoint x: 269, endPoint y: 432, distance: 45.6
click at [290, 433] on input "[PERSON_NAME] [PERSON_NAME][EMAIL_ADDRESS][DOMAIN_NAME] [PHONE_NUMBER]" at bounding box center [183, 433] width 218 height 22
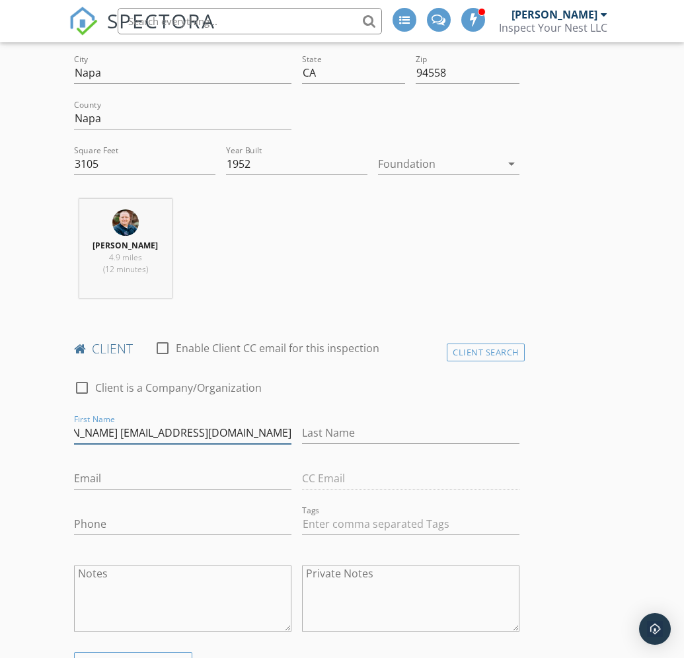
scroll to position [0, 0]
type input "[PERSON_NAME] [EMAIL_ADDRESS][DOMAIN_NAME]"
click at [97, 524] on input "Phone" at bounding box center [183, 525] width 218 height 22
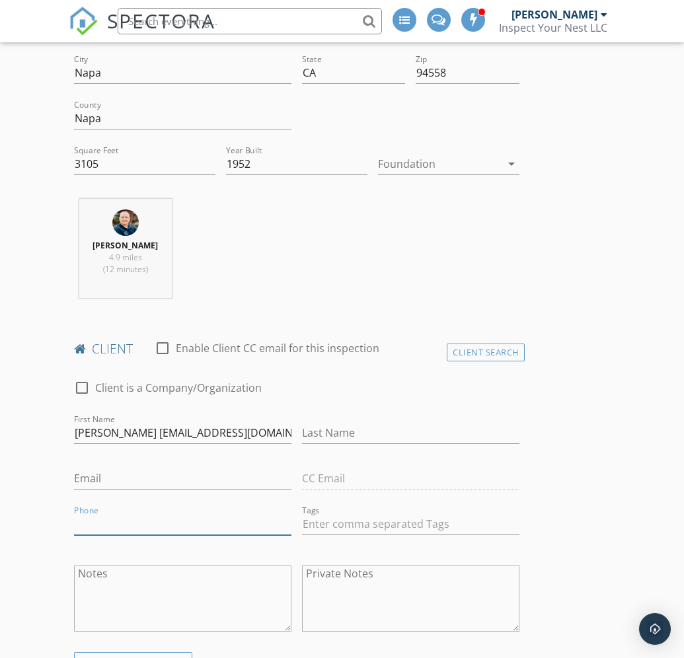
paste input "[PHONE_NUMBER]"
type input "[PHONE_NUMBER]"
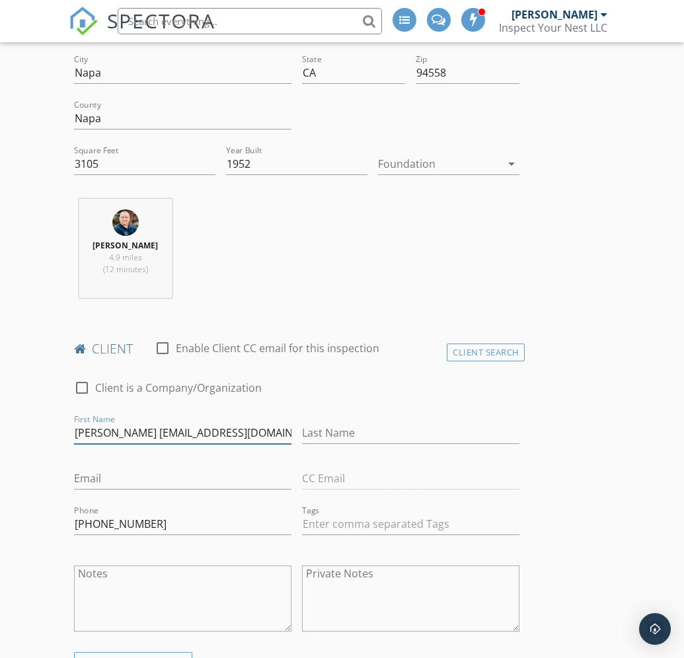
drag, startPoint x: 146, startPoint y: 430, endPoint x: 272, endPoint y: 432, distance: 126.3
click at [272, 432] on input "[PERSON_NAME] [EMAIL_ADDRESS][DOMAIN_NAME]" at bounding box center [183, 433] width 218 height 22
type input "[PERSON_NAME]"
click at [101, 481] on input "Email" at bounding box center [183, 479] width 218 height 22
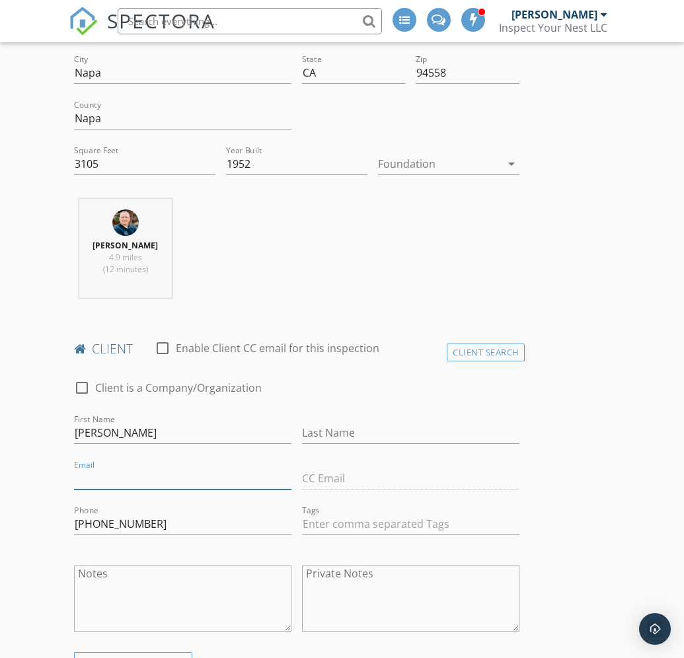
scroll to position [401, 0]
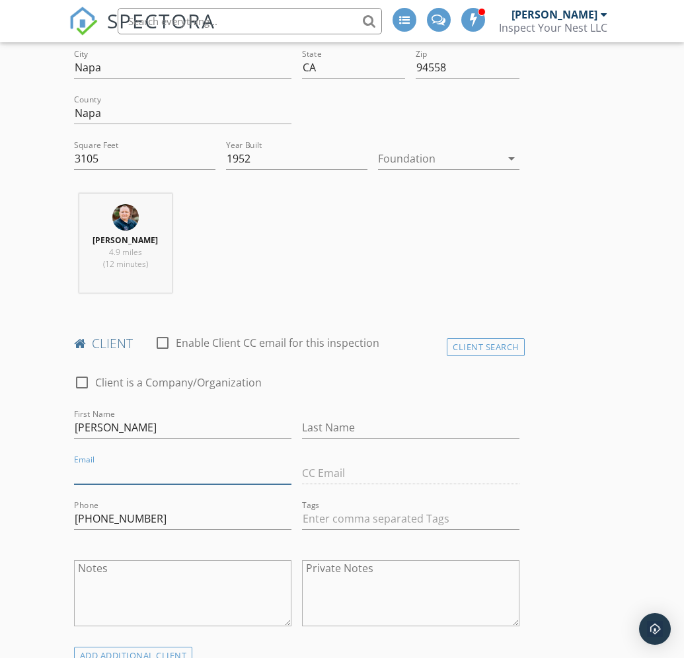
paste input "[EMAIL_ADDRESS][DOMAIN_NAME]"
type input "[EMAIL_ADDRESS][DOMAIN_NAME]"
drag, startPoint x: 96, startPoint y: 428, endPoint x: 157, endPoint y: 429, distance: 60.8
click at [157, 429] on input "[PERSON_NAME]" at bounding box center [183, 428] width 218 height 22
type input "[PERSON_NAME]"
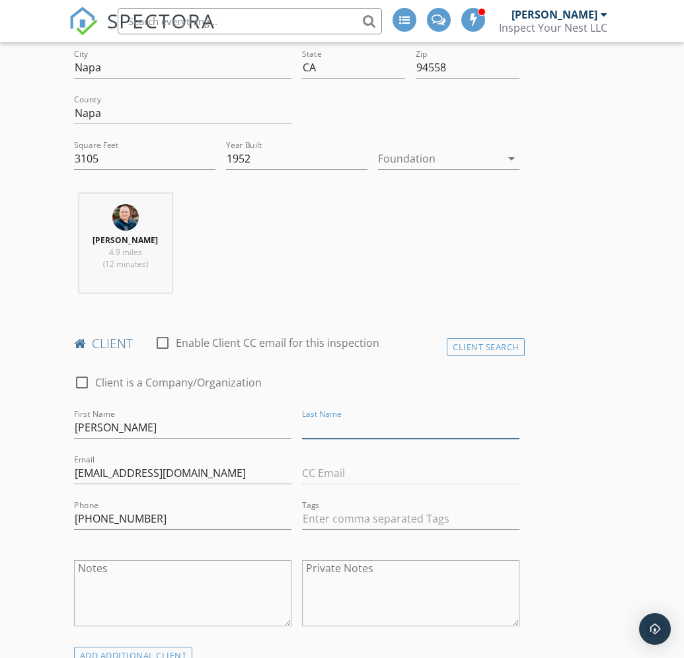
click at [320, 424] on input "Last Name" at bounding box center [411, 428] width 218 height 22
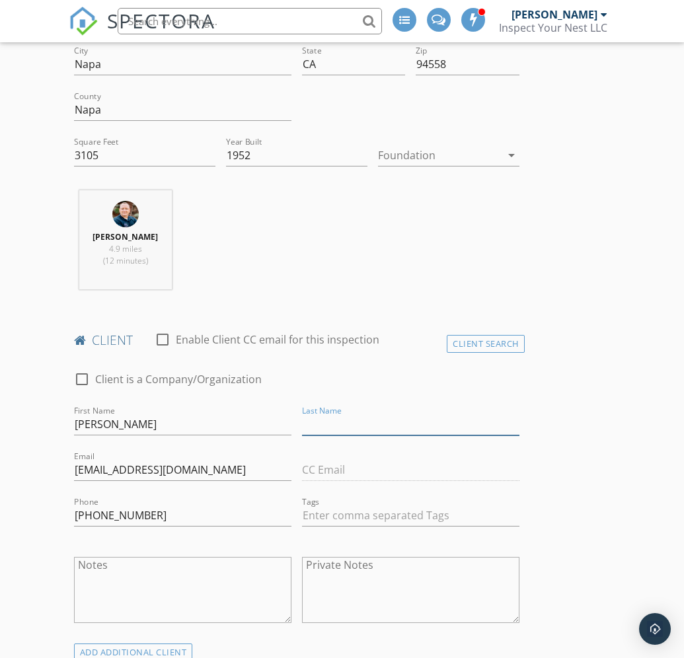
paste input "[PERSON_NAME]"
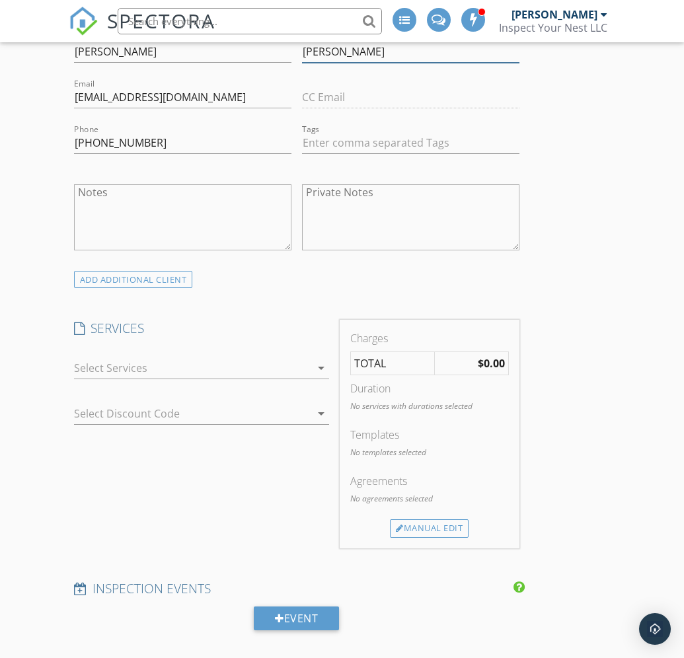
scroll to position [795, 0]
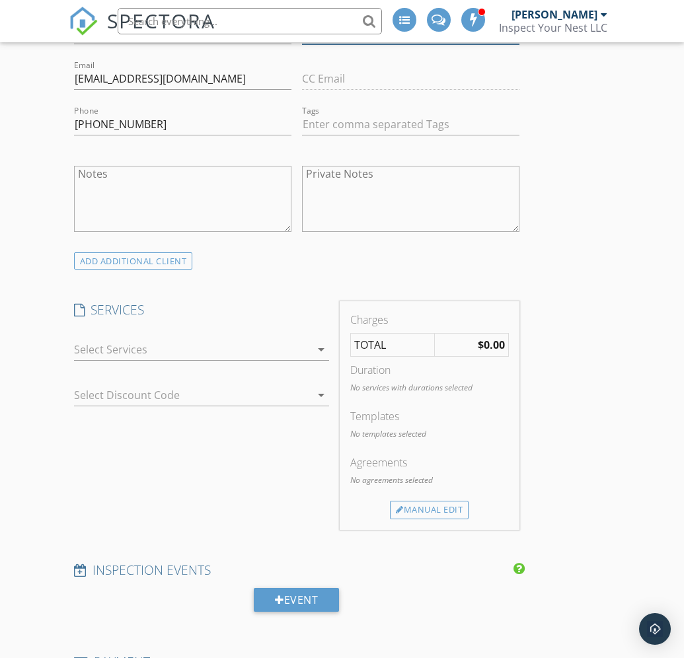
type input "[PERSON_NAME]"
click at [315, 348] on icon "arrow_drop_down" at bounding box center [321, 350] width 16 height 16
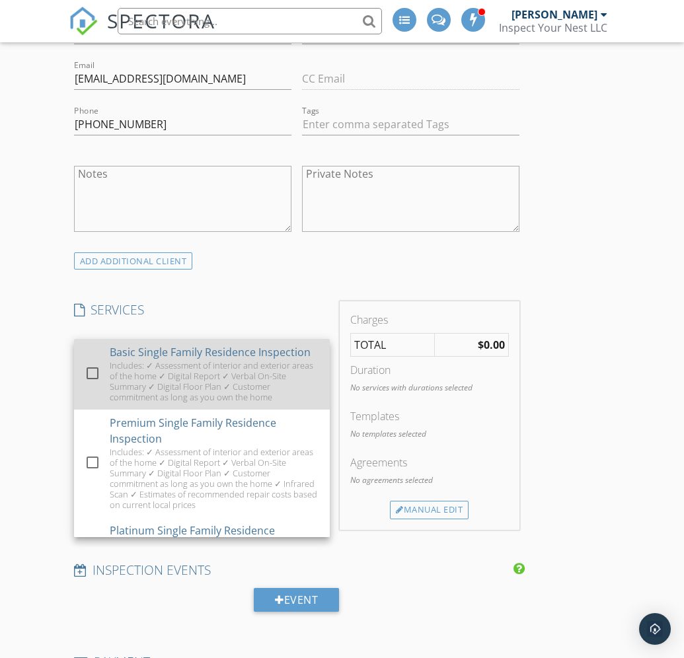
click at [282, 376] on div "Includes: ✓ Assessment of interior and exterior areas of the home ✓ Digital Rep…" at bounding box center [214, 381] width 210 height 42
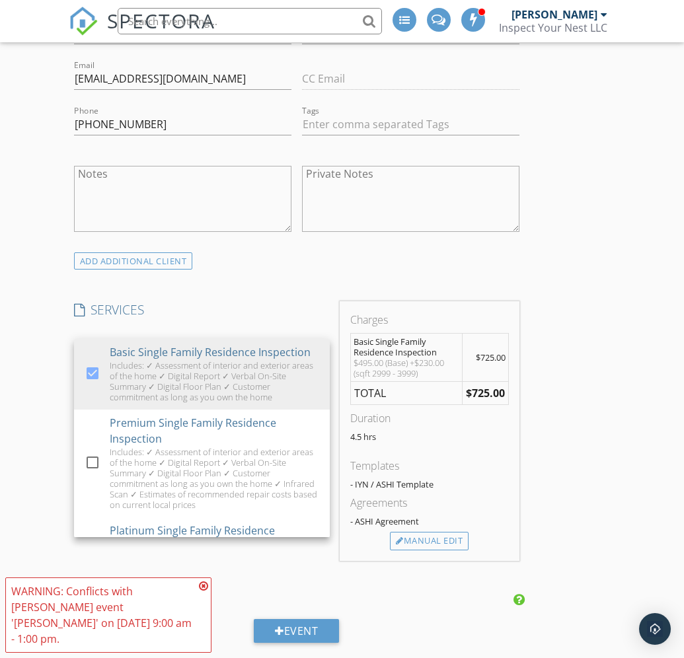
click at [296, 571] on div "INSPECTOR(S) check_box Mike Doose PRIMARY Mike Doose arrow_drop_down check_box_…" at bounding box center [297, 582] width 456 height 2394
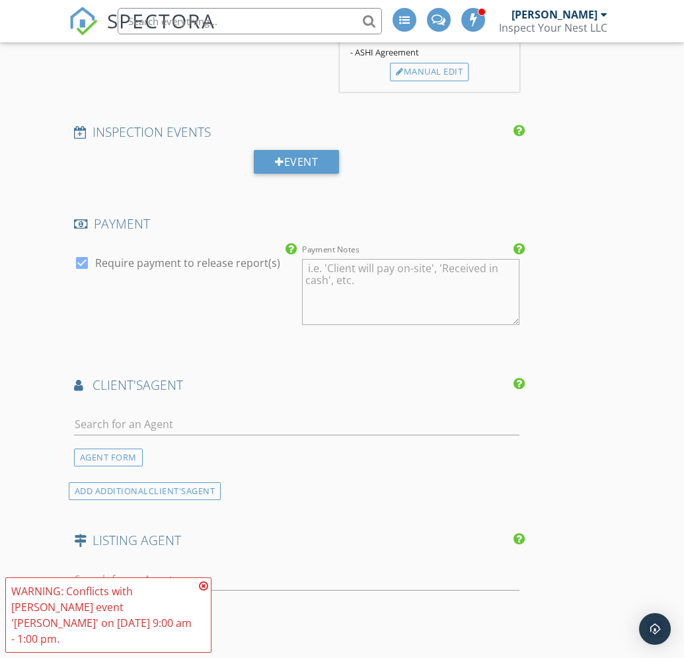
scroll to position [1328, 0]
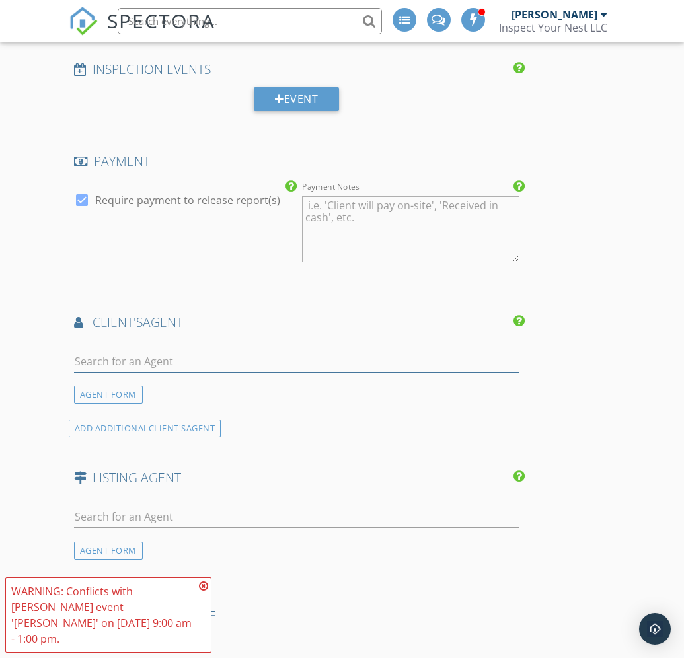
click at [145, 359] on input "text" at bounding box center [297, 362] width 446 height 22
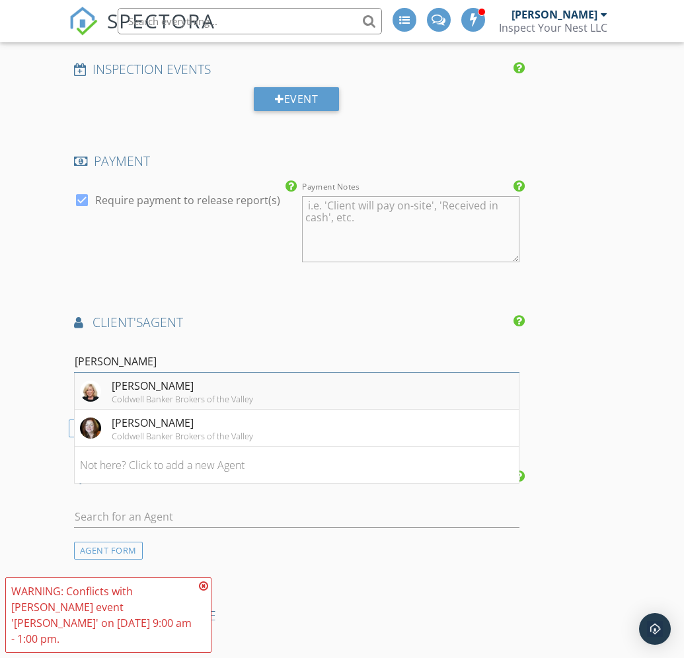
type input "karen"
click at [148, 391] on div "[PERSON_NAME]" at bounding box center [182, 386] width 141 height 16
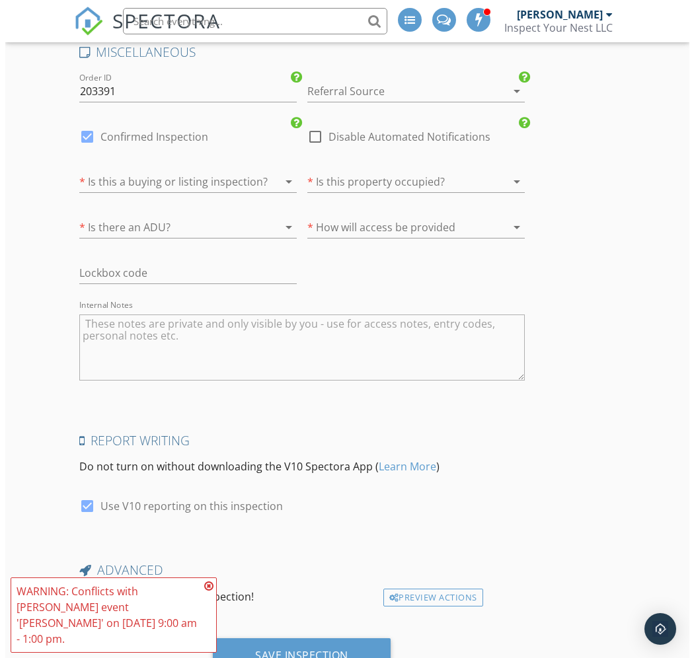
scroll to position [2367, 0]
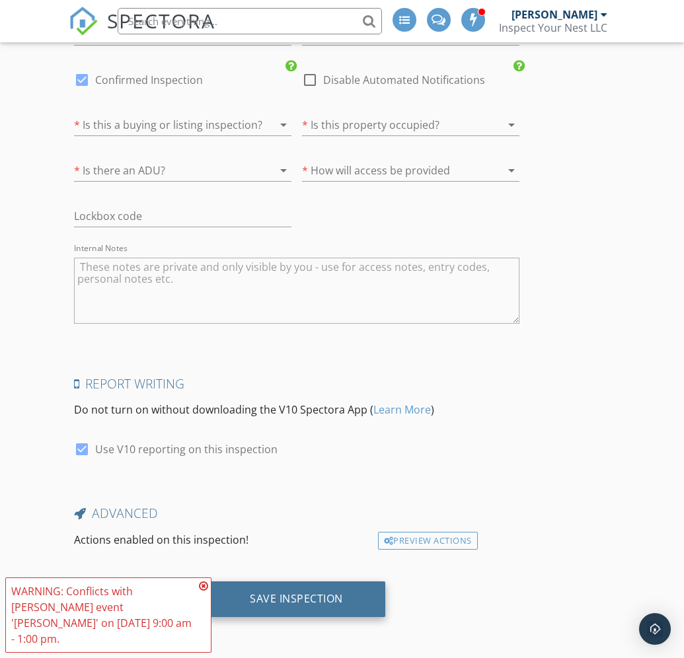
click at [296, 602] on div "Save Inspection" at bounding box center [296, 598] width 93 height 13
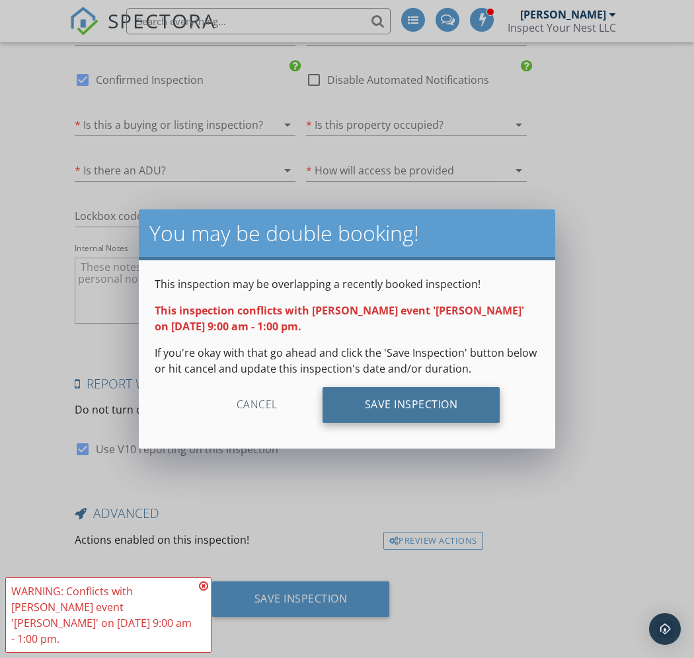
click at [393, 405] on div "Save Inspection" at bounding box center [412, 405] width 178 height 36
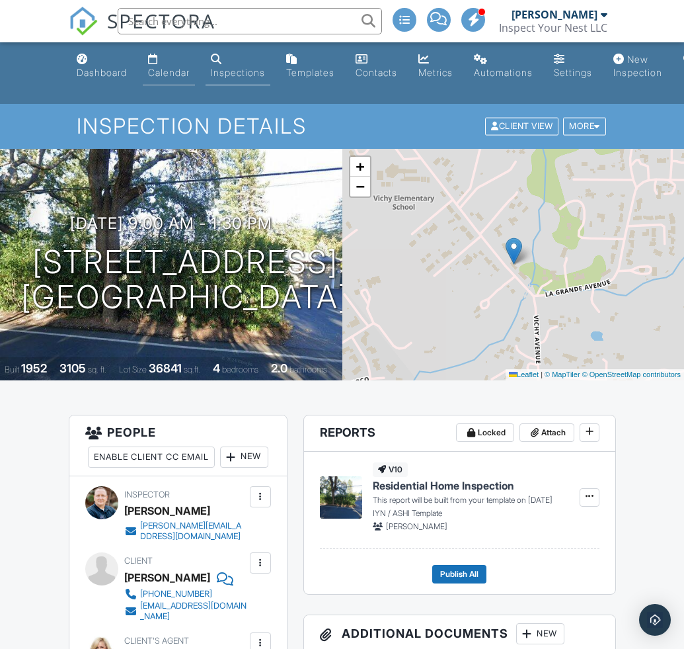
click at [166, 70] on div "Calendar" at bounding box center [169, 72] width 42 height 11
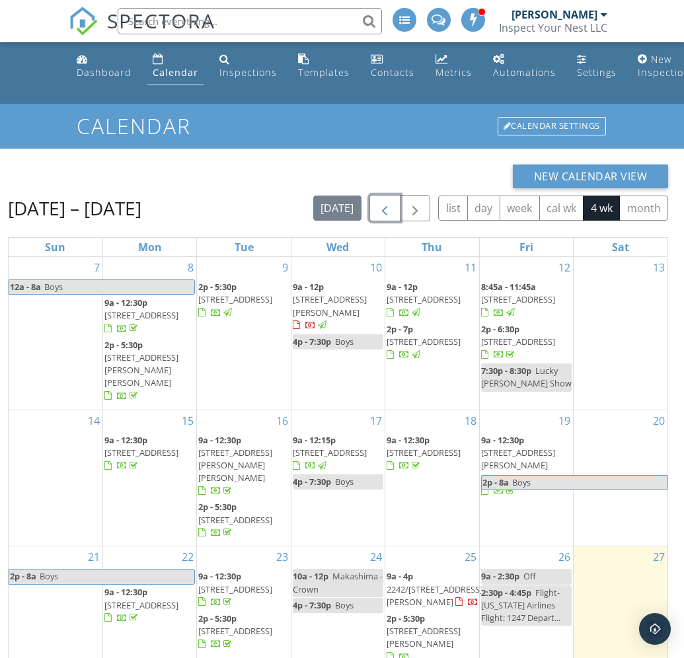
click at [383, 206] on span "button" at bounding box center [385, 209] width 16 height 16
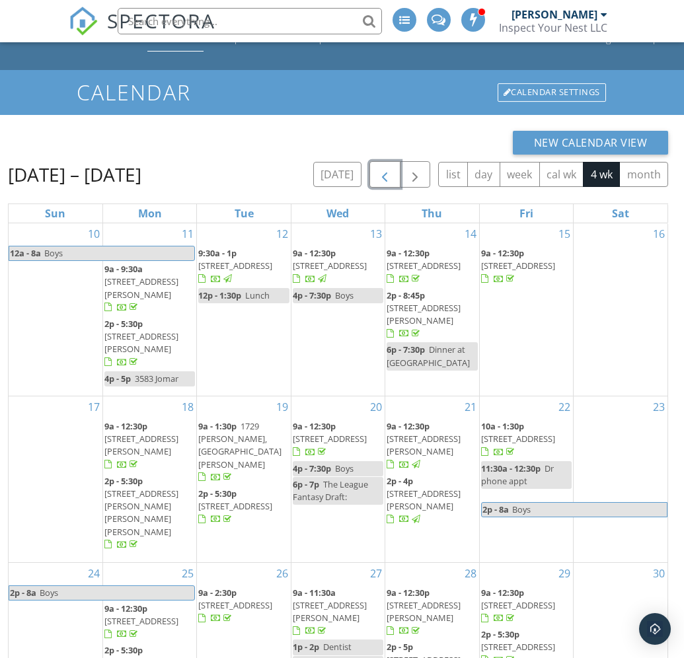
scroll to position [33, 0]
click at [415, 182] on span "button" at bounding box center [415, 176] width 16 height 16
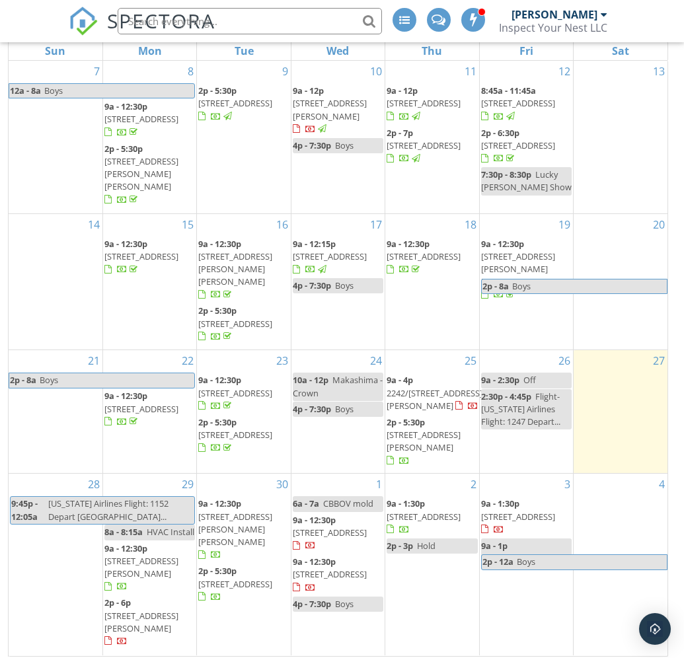
scroll to position [202, 0]
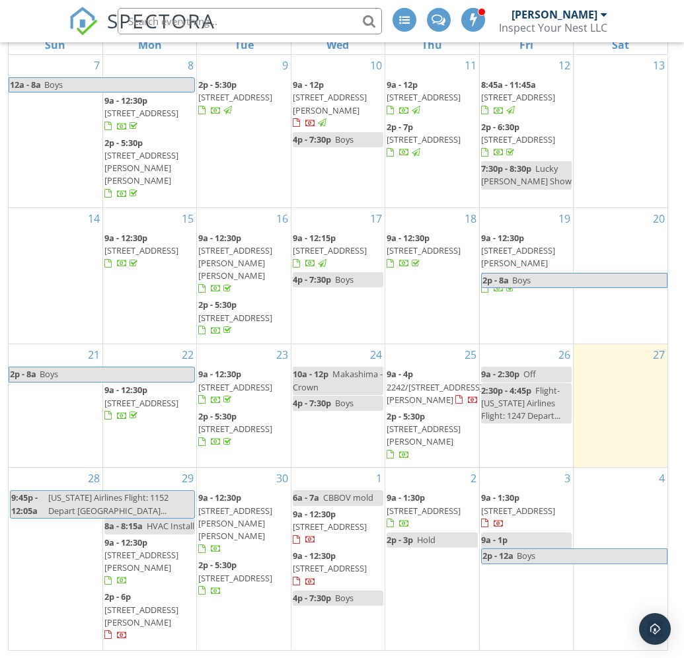
click at [342, 531] on span "[STREET_ADDRESS]" at bounding box center [330, 527] width 74 height 12
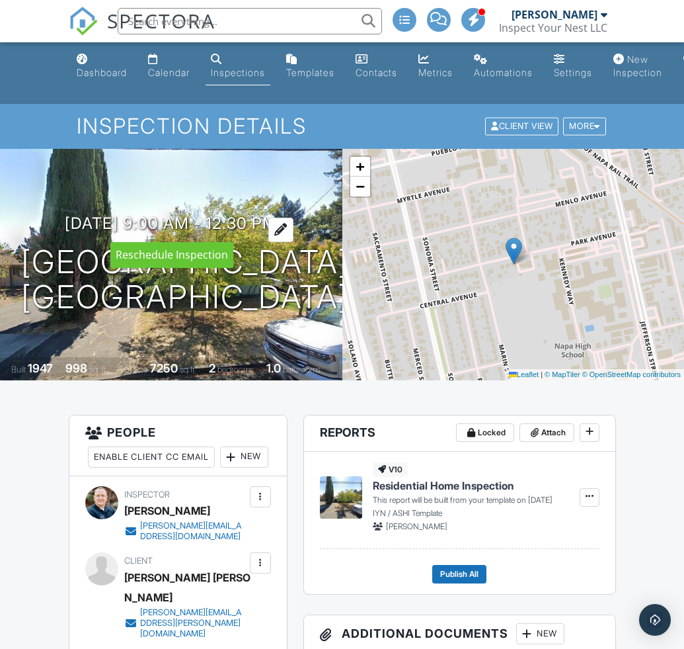
click at [294, 225] on div at bounding box center [280, 230] width 25 height 24
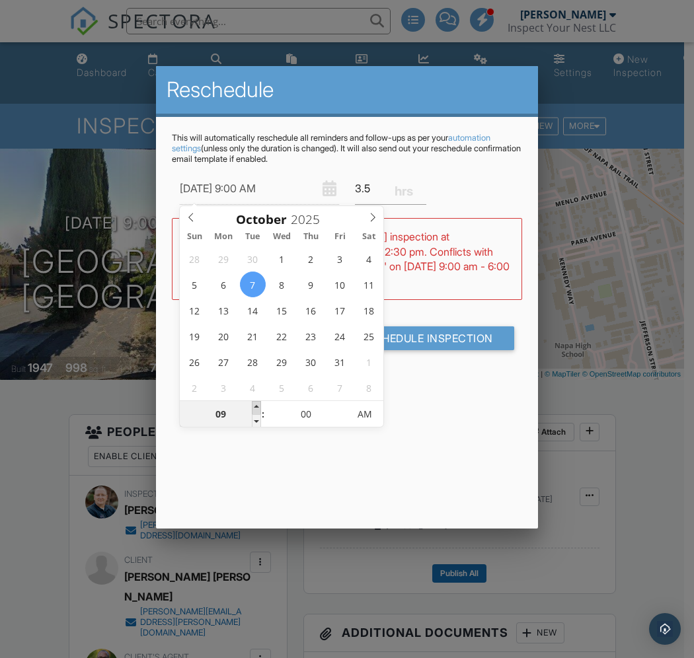
type input "[DATE] 10:00 AM"
type input "10"
click at [253, 407] on span at bounding box center [256, 407] width 9 height 13
type input "10/07/2025 11:00 AM"
type input "11"
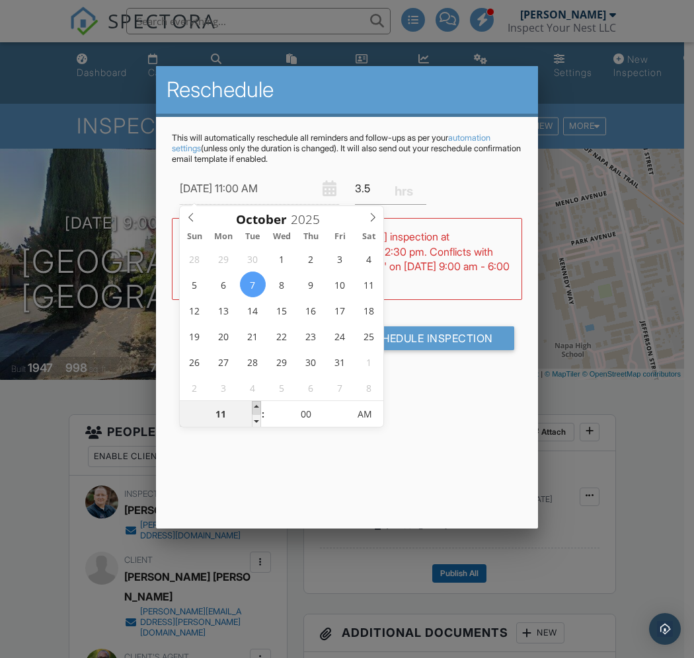
click at [253, 407] on span at bounding box center [256, 407] width 9 height 13
type input "10/07/2025 12:00 PM"
type input "12"
click at [253, 407] on span at bounding box center [256, 407] width 9 height 13
type input "10/07/2025 1:00 PM"
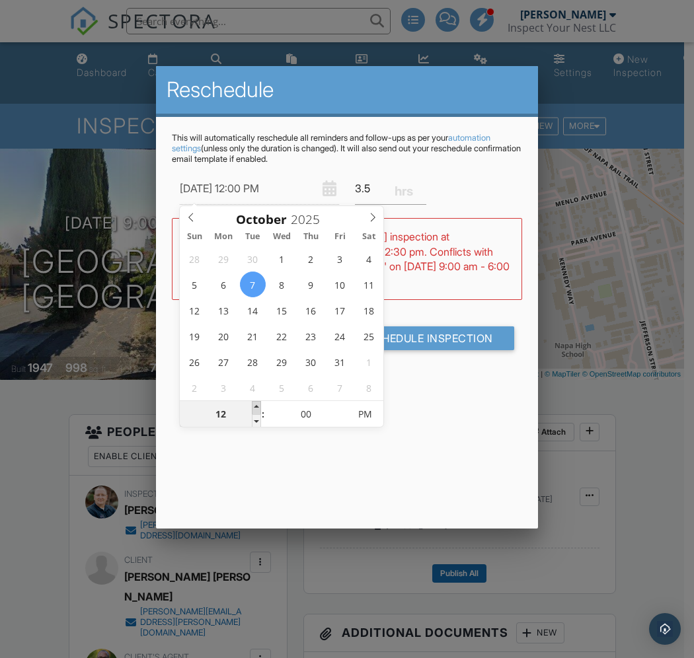
type input "01"
click at [254, 406] on span at bounding box center [256, 407] width 9 height 13
type input "[DATE] 2:00 PM"
type input "02"
click at [254, 406] on span at bounding box center [256, 407] width 9 height 13
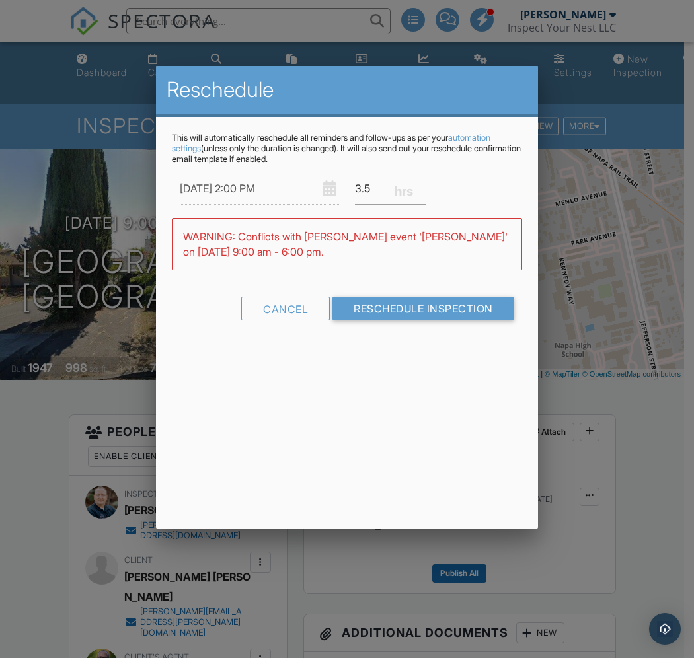
click at [469, 399] on div "Reschedule This will automatically reschedule all reminders and follow-ups as p…" at bounding box center [347, 297] width 382 height 463
click at [411, 309] on input "Reschedule Inspection" at bounding box center [424, 309] width 182 height 24
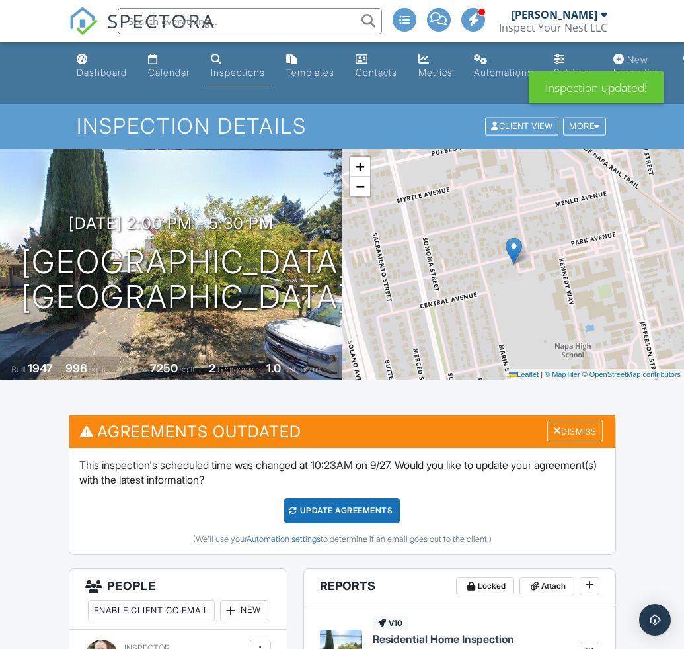
click at [342, 513] on div "Update Agreements" at bounding box center [342, 510] width 116 height 25
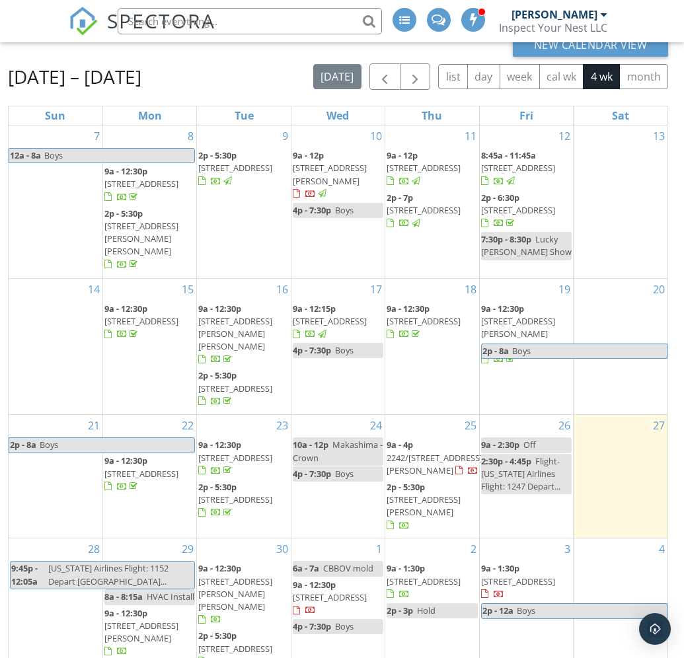
scroll to position [126, 0]
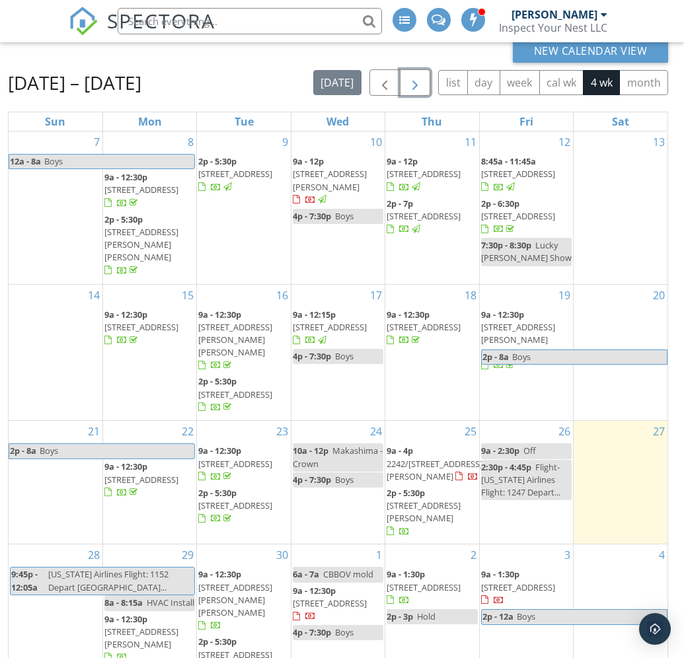
click at [415, 87] on span "button" at bounding box center [415, 83] width 16 height 16
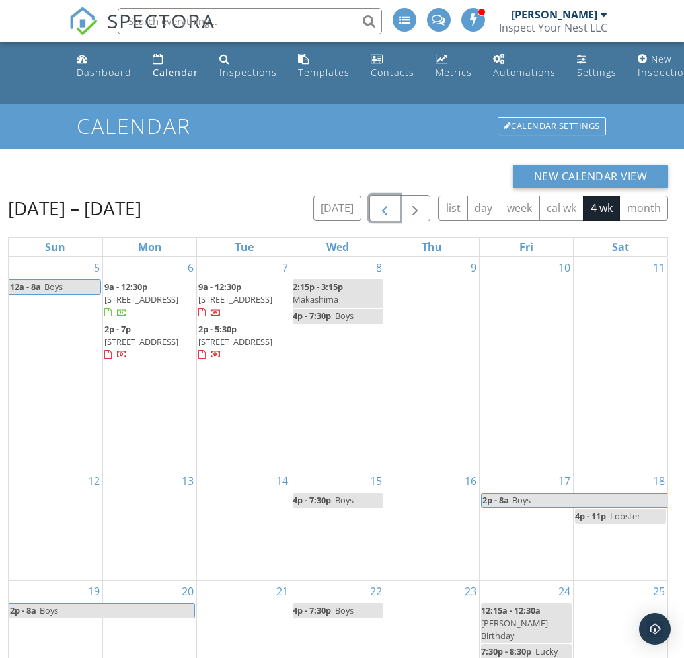
click at [379, 203] on span "button" at bounding box center [385, 209] width 16 height 16
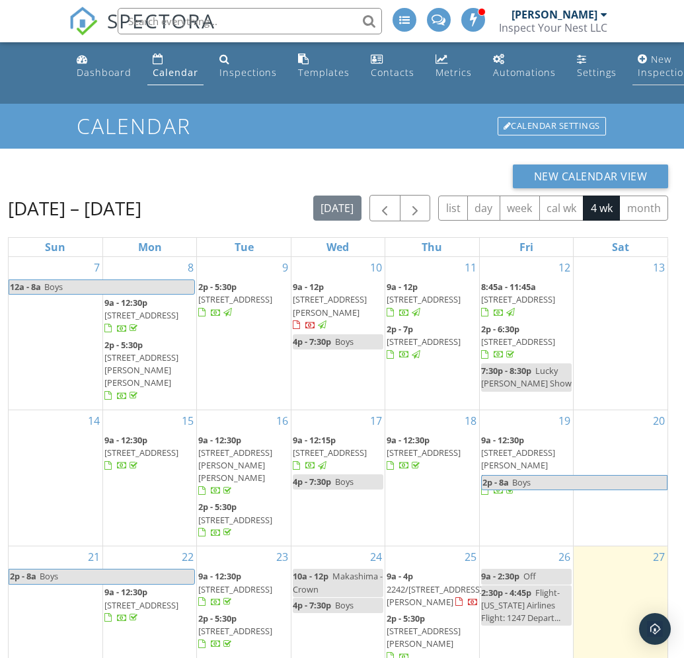
click at [647, 61] on div "New Inspection" at bounding box center [664, 66] width 52 height 26
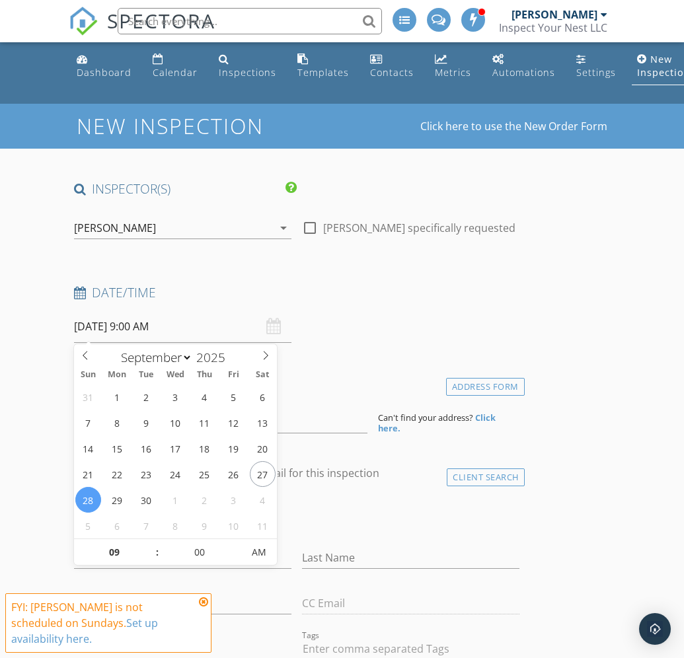
click at [128, 331] on input "09/28/2025 9:00 AM" at bounding box center [183, 327] width 218 height 32
select select "9"
type input "10/02/2025 9:00 AM"
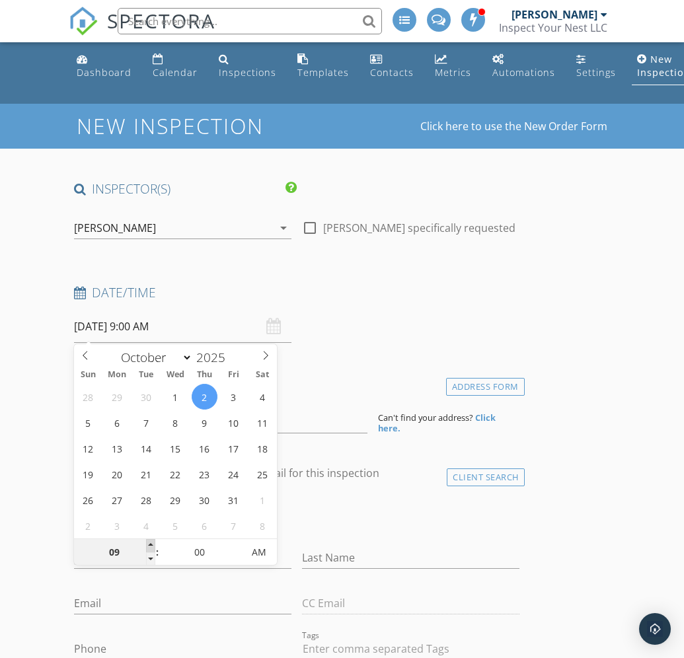
type input "10"
type input "10/02/2025 10:00 AM"
click at [146, 543] on span at bounding box center [150, 545] width 9 height 13
type input "11"
type input "10/02/2025 11:00 AM"
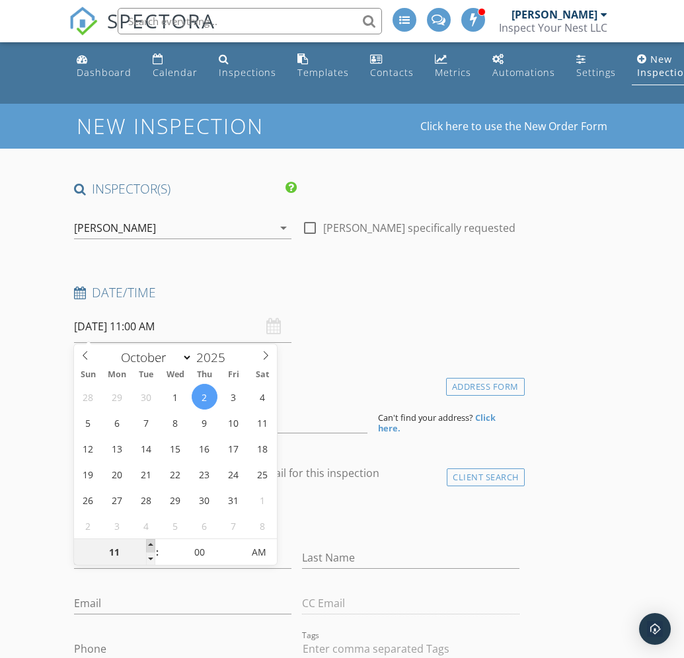
click at [147, 543] on span at bounding box center [150, 545] width 9 height 13
type input "12"
type input "10/02/2025 12:00 PM"
click at [147, 543] on span at bounding box center [150, 545] width 9 height 13
type input "01"
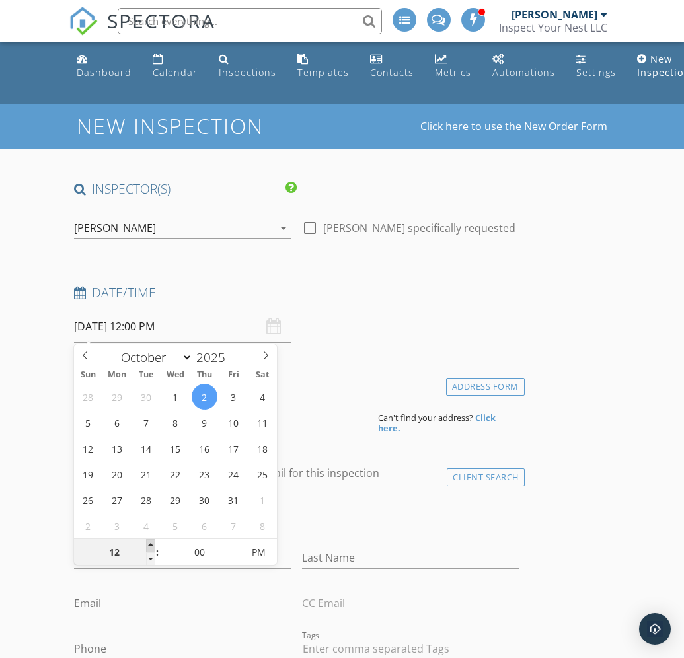
type input "10/02/2025 1:00 PM"
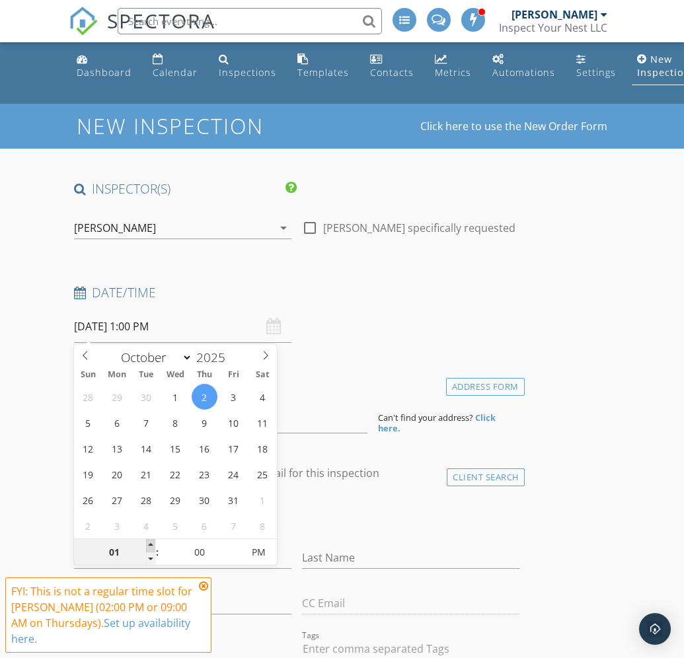
click at [147, 543] on span at bounding box center [150, 545] width 9 height 13
type input "02"
type input "10/02/2025 2:00 PM"
click at [147, 543] on span at bounding box center [150, 545] width 9 height 13
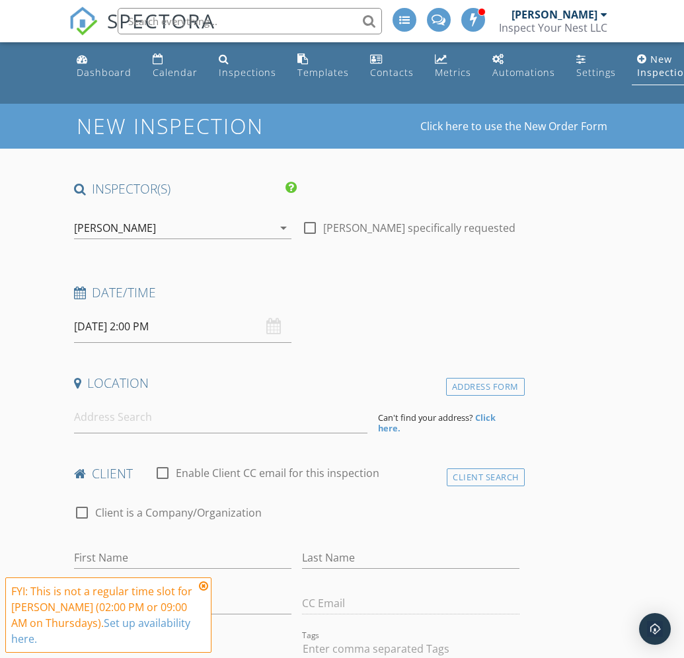
click at [313, 509] on div "check_box_outline_blank Client is a Company/Organization" at bounding box center [297, 519] width 446 height 34
click at [95, 421] on input at bounding box center [221, 417] width 294 height 32
paste input "2030 twin sisters rd, Fairfield, ca 94534"
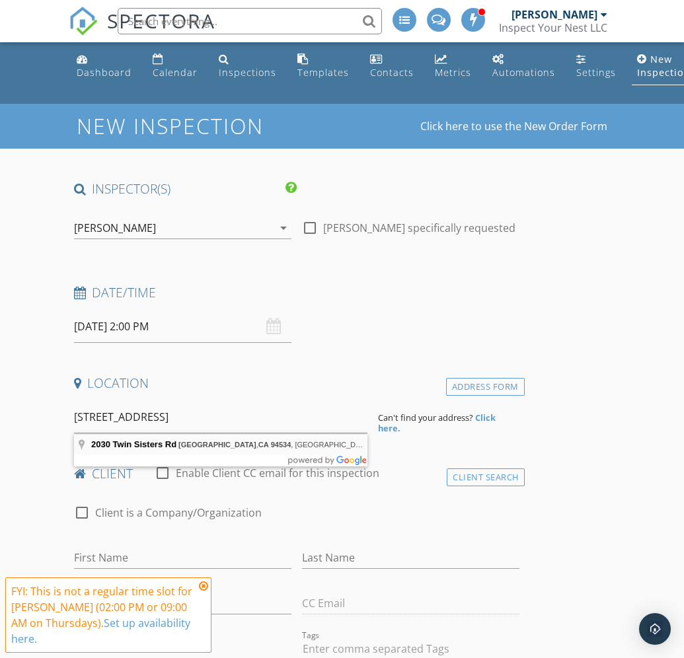
type input "2030 Twin Sisters Rd, Fairfield, CA 94534, USA"
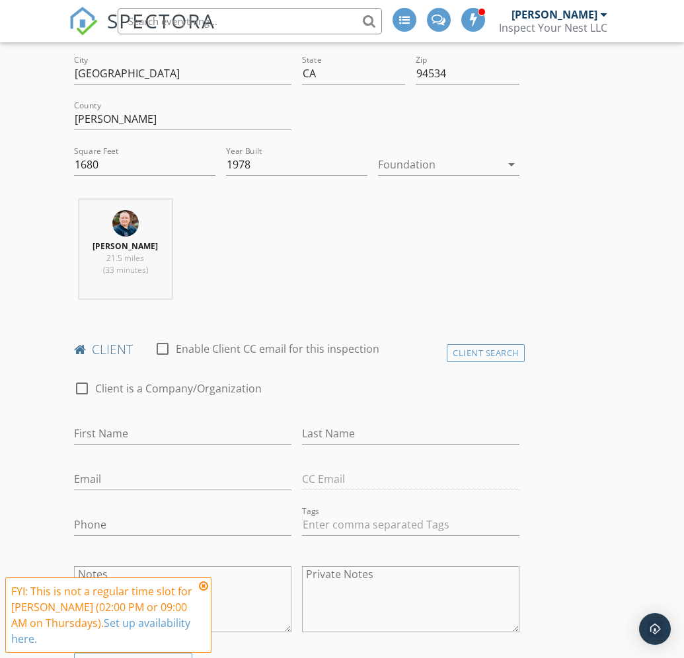
scroll to position [398, 0]
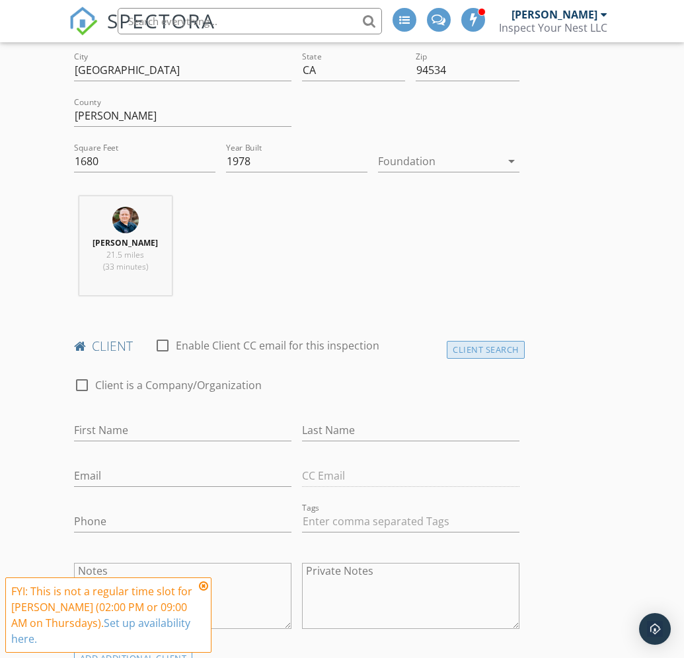
drag, startPoint x: 469, startPoint y: 350, endPoint x: 459, endPoint y: 352, distance: 10.7
click at [469, 351] on div "Client Search" at bounding box center [486, 350] width 78 height 18
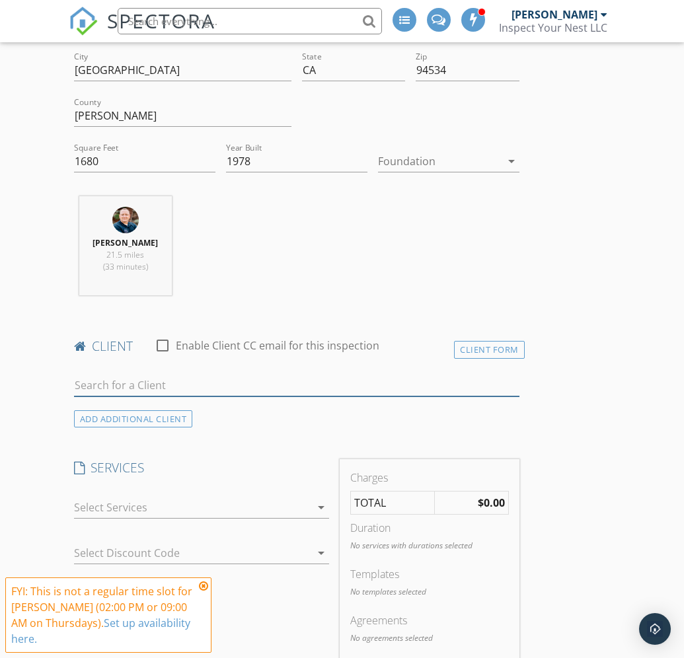
click at [131, 385] on input "text" at bounding box center [297, 386] width 446 height 22
paste input "We are negotiating the seller rent back….99.9 % sure we are good to go….so plea…"
type input "W"
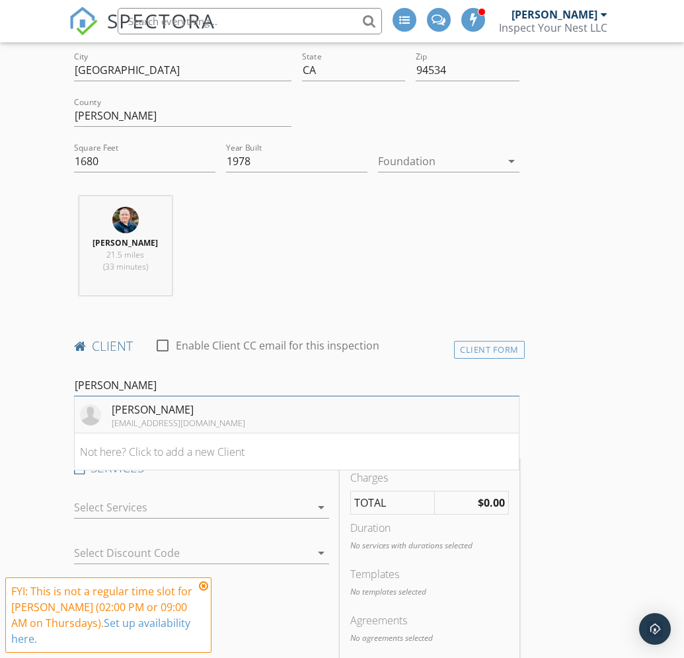
type input "mary mac"
click at [148, 418] on div "[EMAIL_ADDRESS][DOMAIN_NAME]" at bounding box center [179, 423] width 134 height 11
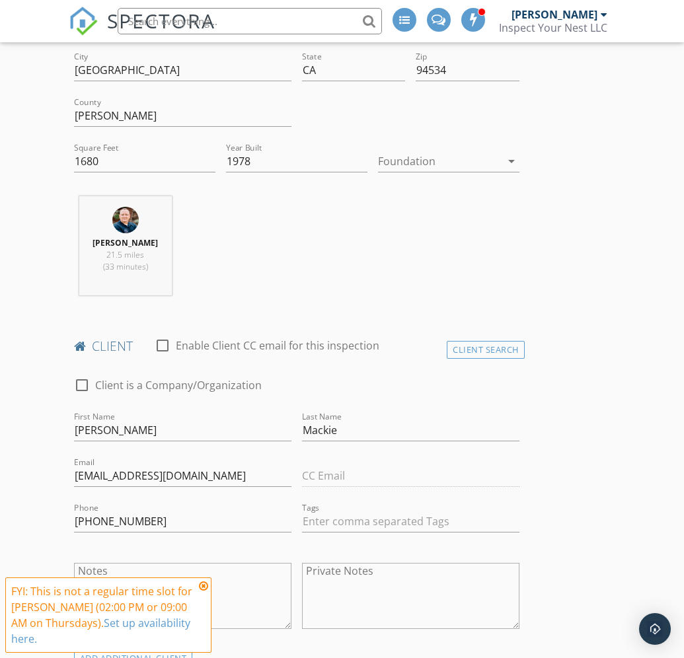
click at [205, 586] on icon at bounding box center [203, 586] width 9 height 11
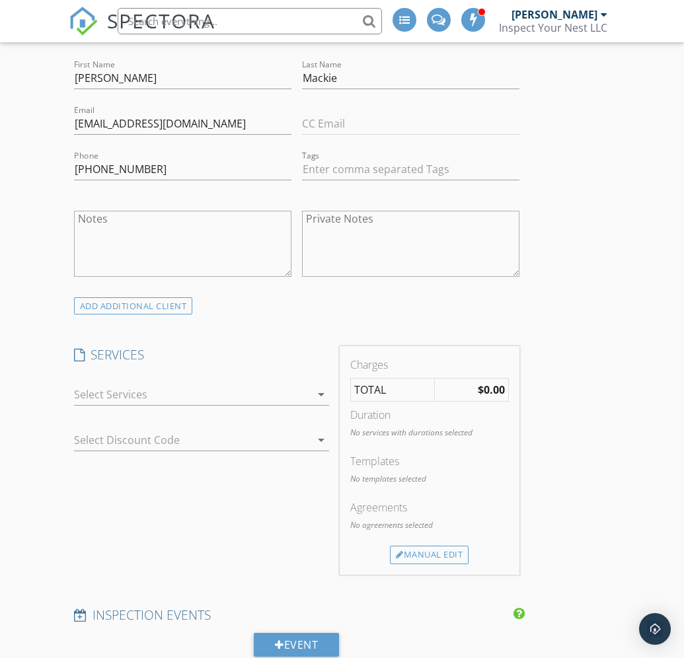
scroll to position [832, 0]
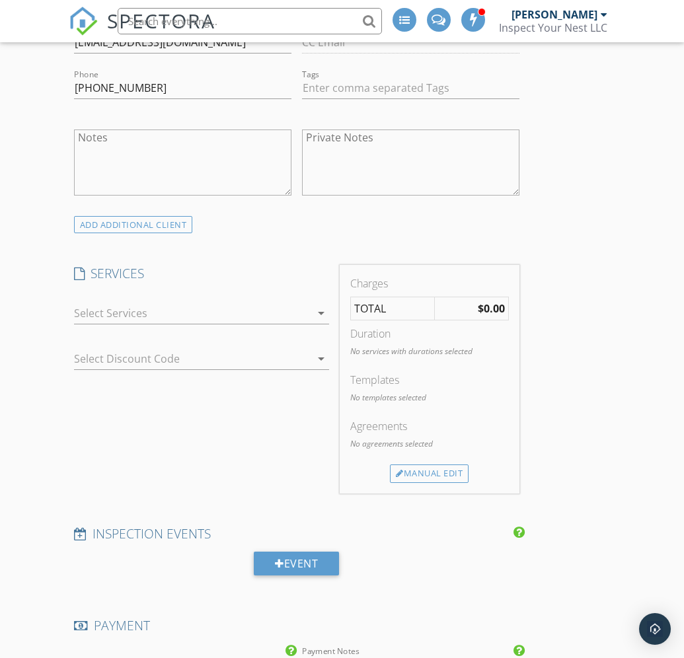
click at [315, 315] on icon "arrow_drop_down" at bounding box center [321, 313] width 16 height 16
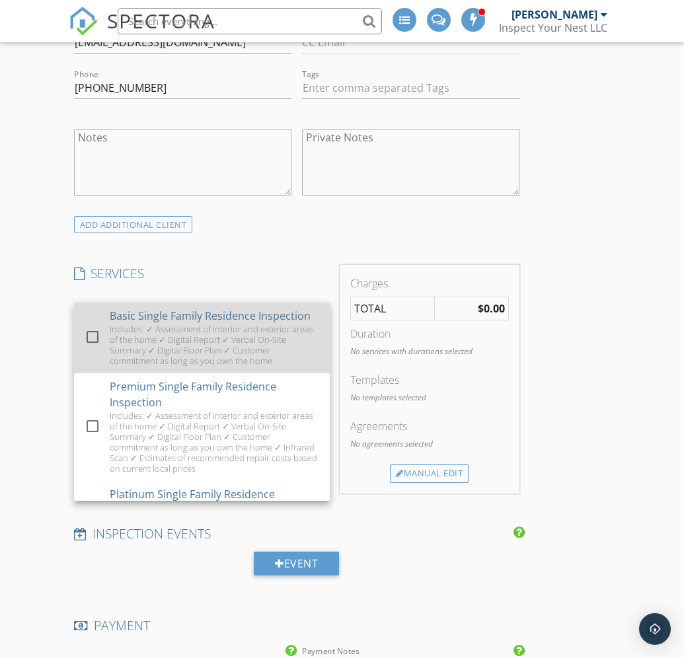
click at [259, 337] on div "Includes: ✓ Assessment of interior and exterior areas of the home ✓ Digital Rep…" at bounding box center [214, 345] width 210 height 42
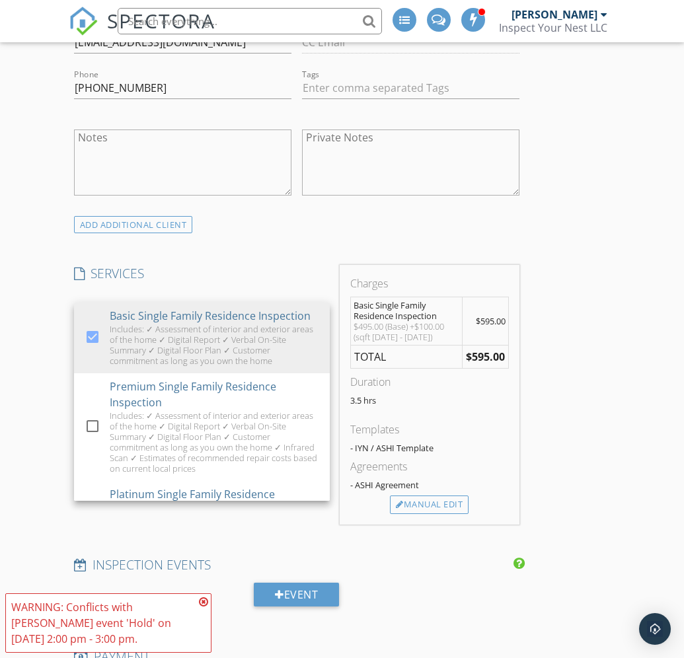
click at [205, 602] on icon at bounding box center [203, 602] width 9 height 11
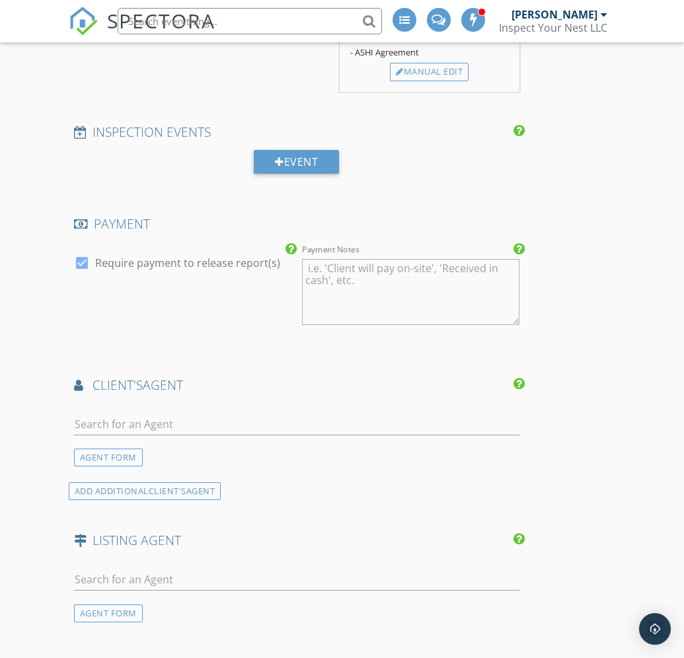
scroll to position [1265, 0]
click at [169, 420] on input "text" at bounding box center [297, 424] width 446 height 22
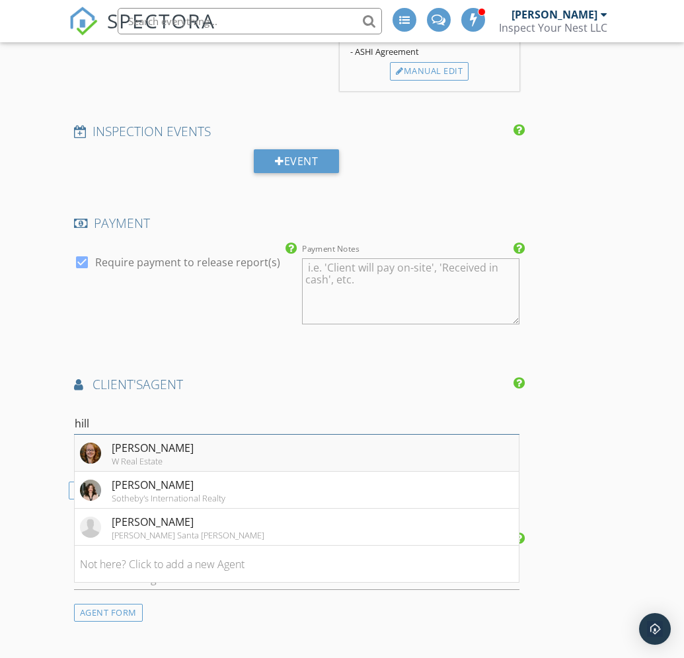
type input "hill"
click at [181, 459] on li "Hillary Wicken W Real Estate" at bounding box center [297, 453] width 444 height 37
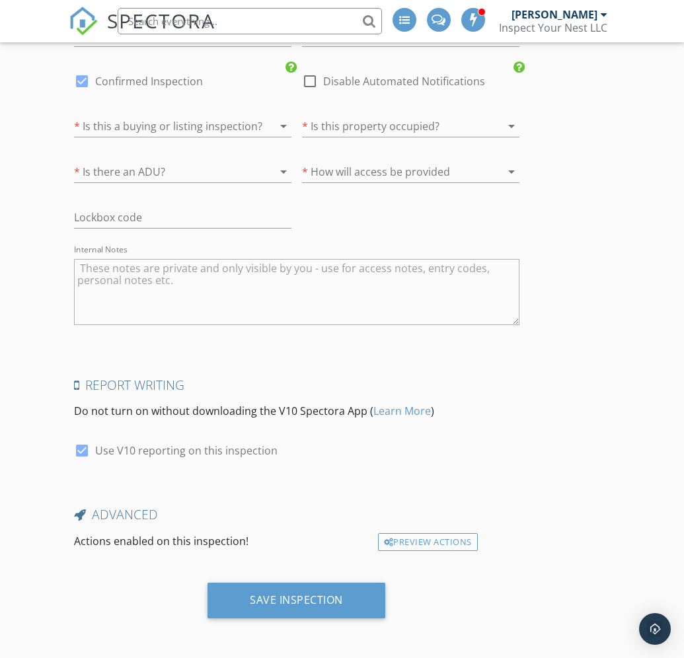
scroll to position [2367, 0]
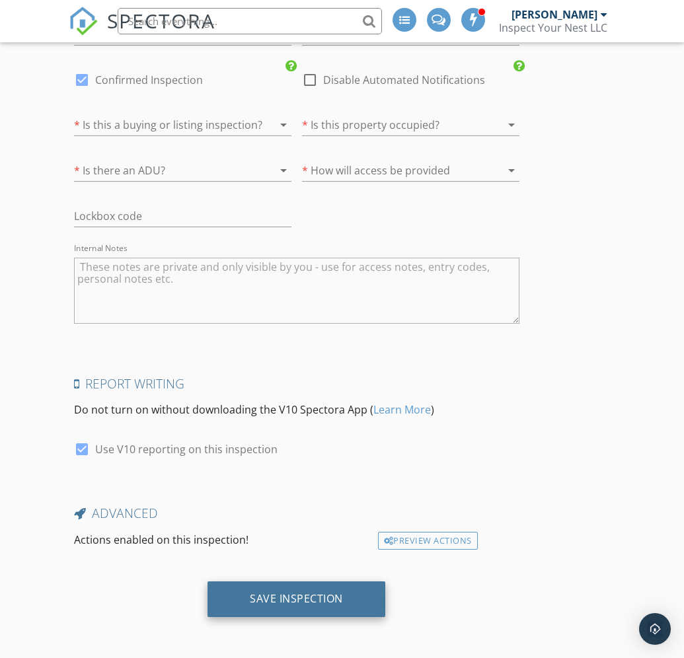
click at [296, 597] on div "Save Inspection" at bounding box center [296, 598] width 93 height 13
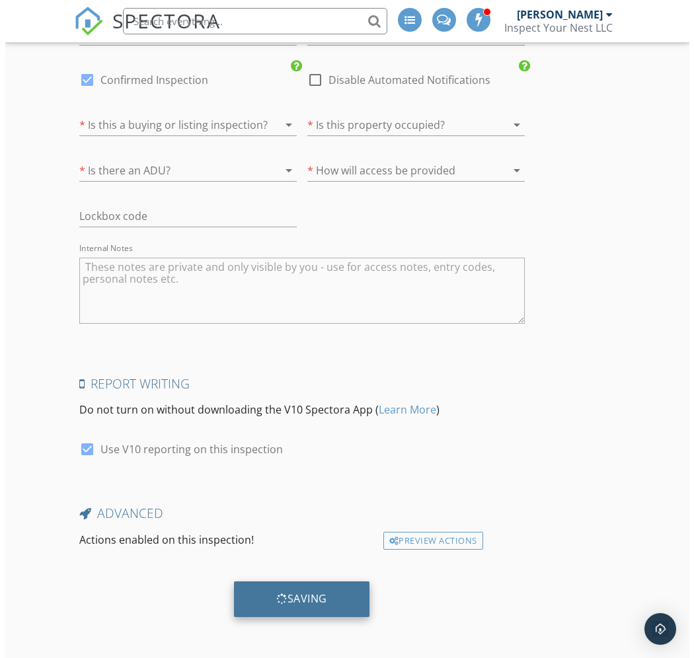
scroll to position [2366, 0]
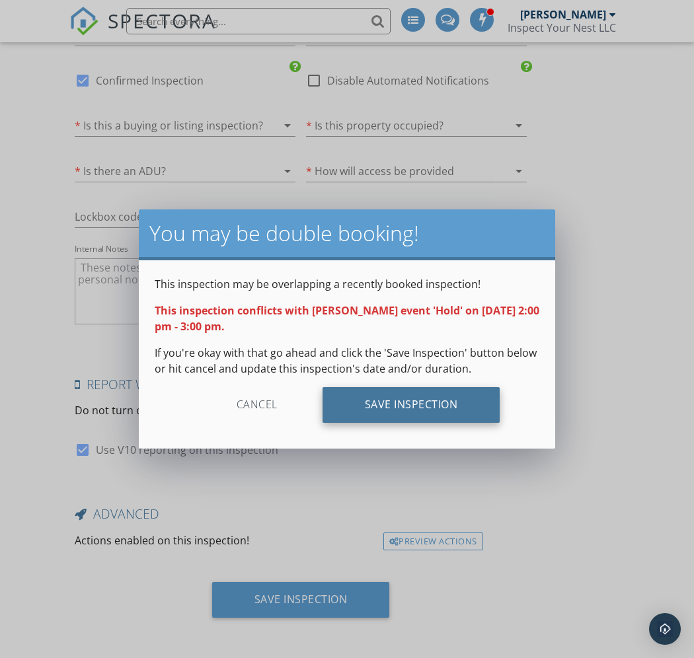
click at [420, 401] on div "Save Inspection" at bounding box center [412, 405] width 178 height 36
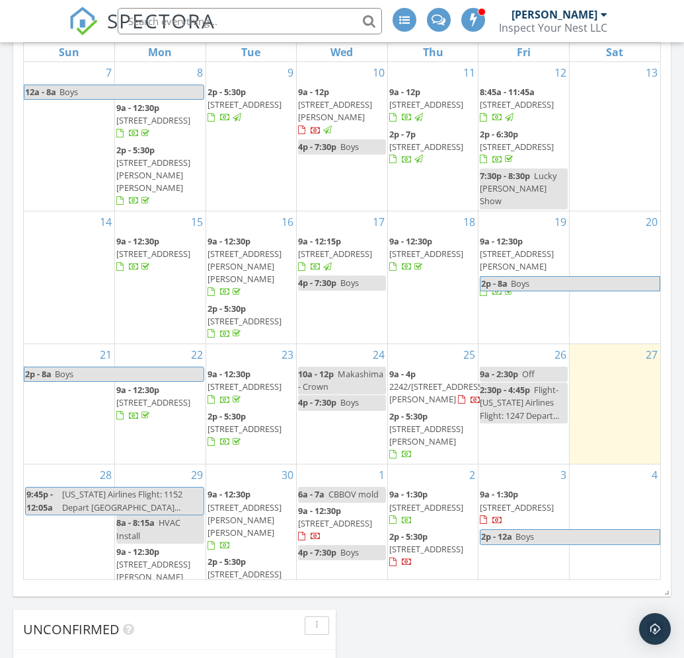
scroll to position [666, 0]
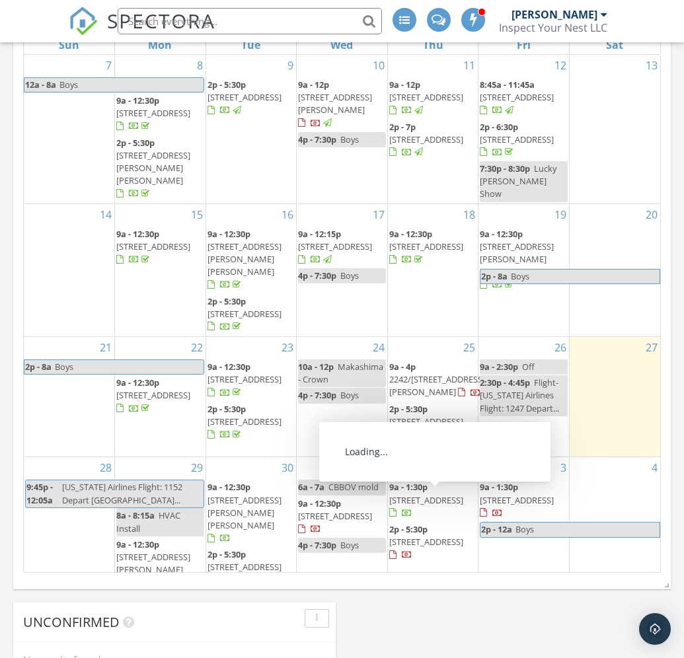
click at [432, 536] on span "[STREET_ADDRESS]" at bounding box center [426, 542] width 74 height 12
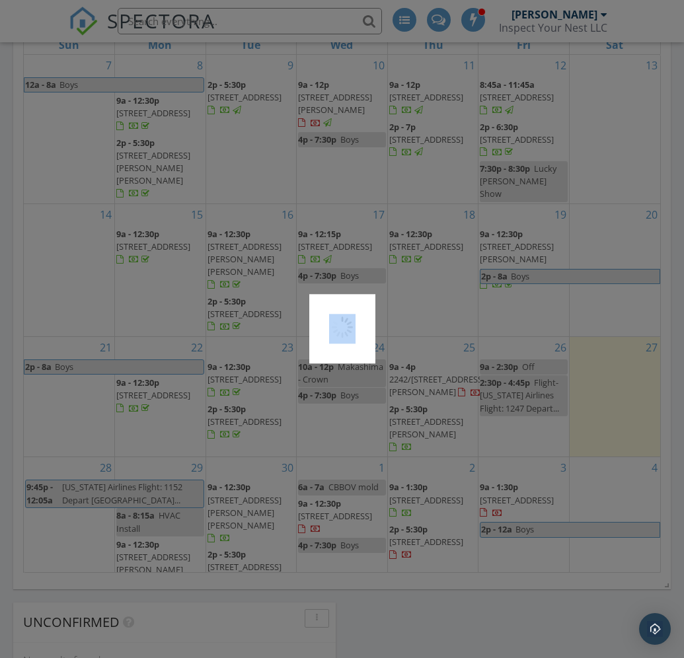
click at [432, 502] on div at bounding box center [342, 329] width 684 height 658
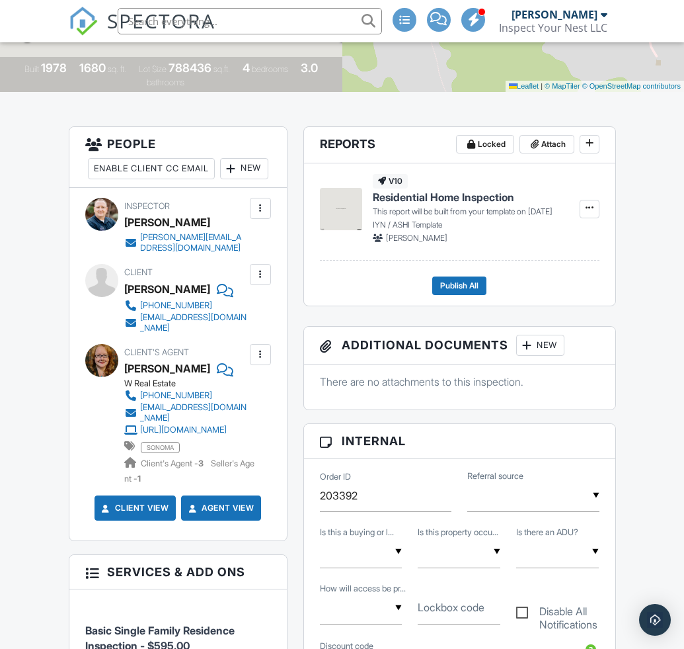
scroll to position [330, 0]
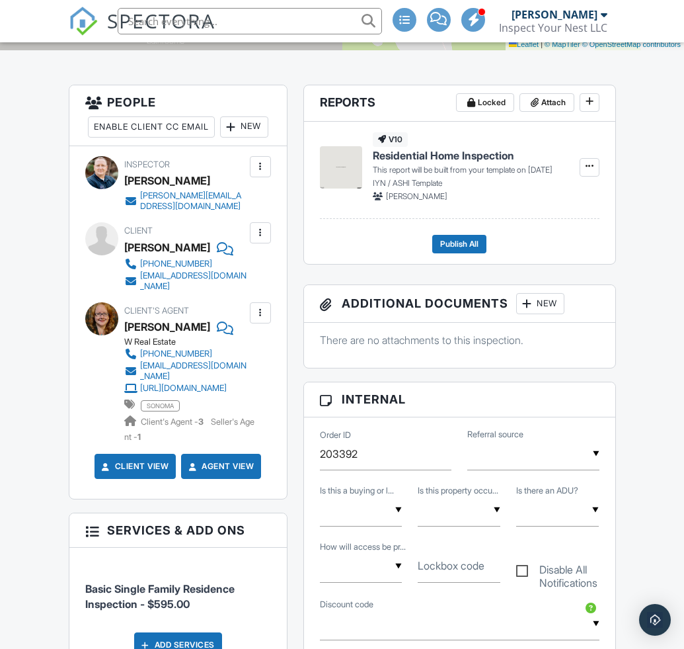
click at [260, 319] on div at bounding box center [260, 312] width 13 height 13
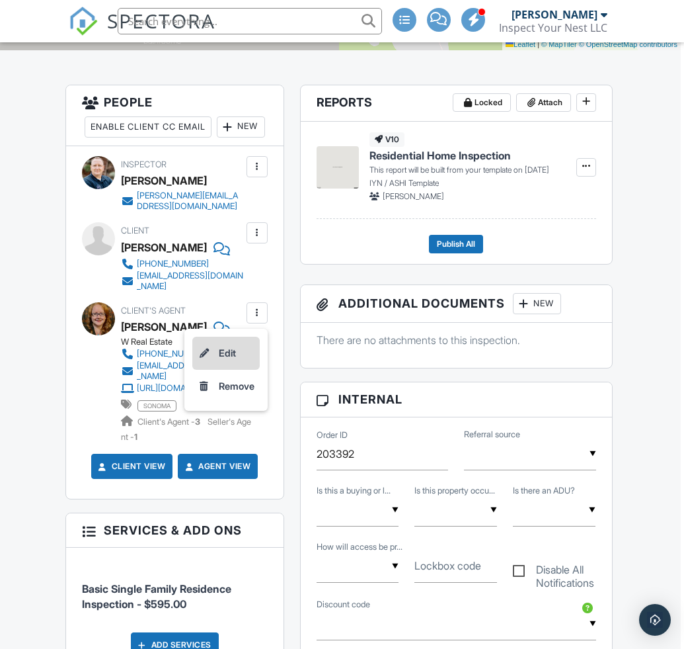
click at [233, 370] on li "Edit" at bounding box center [225, 353] width 67 height 33
